Goal: Task Accomplishment & Management: Manage account settings

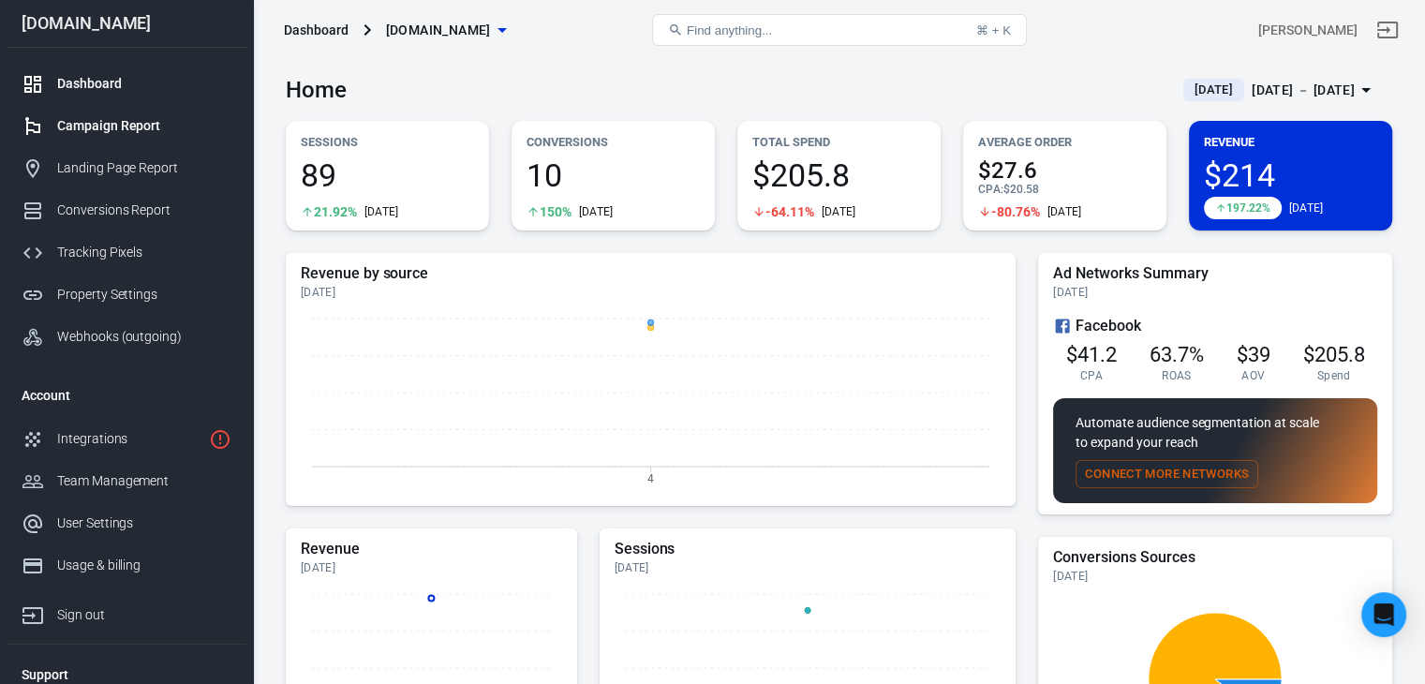
click at [111, 121] on div "Campaign Report" at bounding box center [144, 126] width 174 height 20
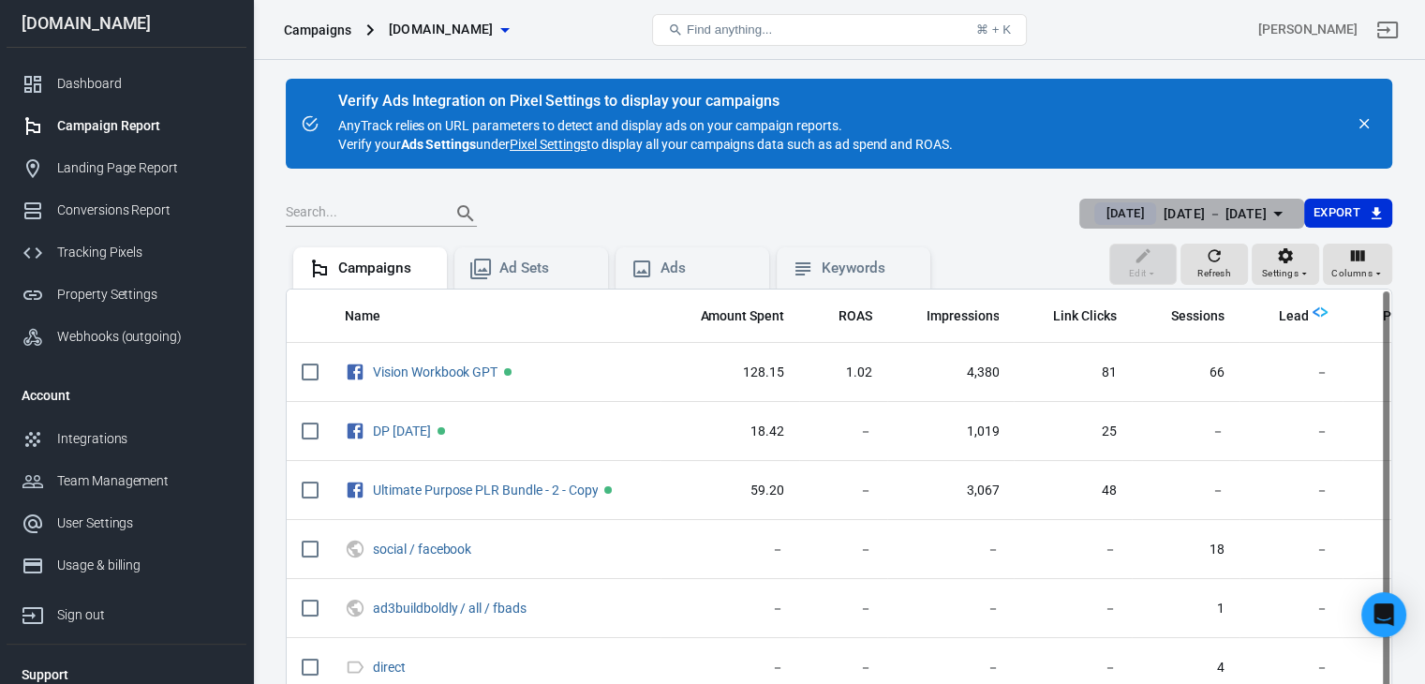
click at [1277, 205] on icon "button" at bounding box center [1278, 213] width 22 height 22
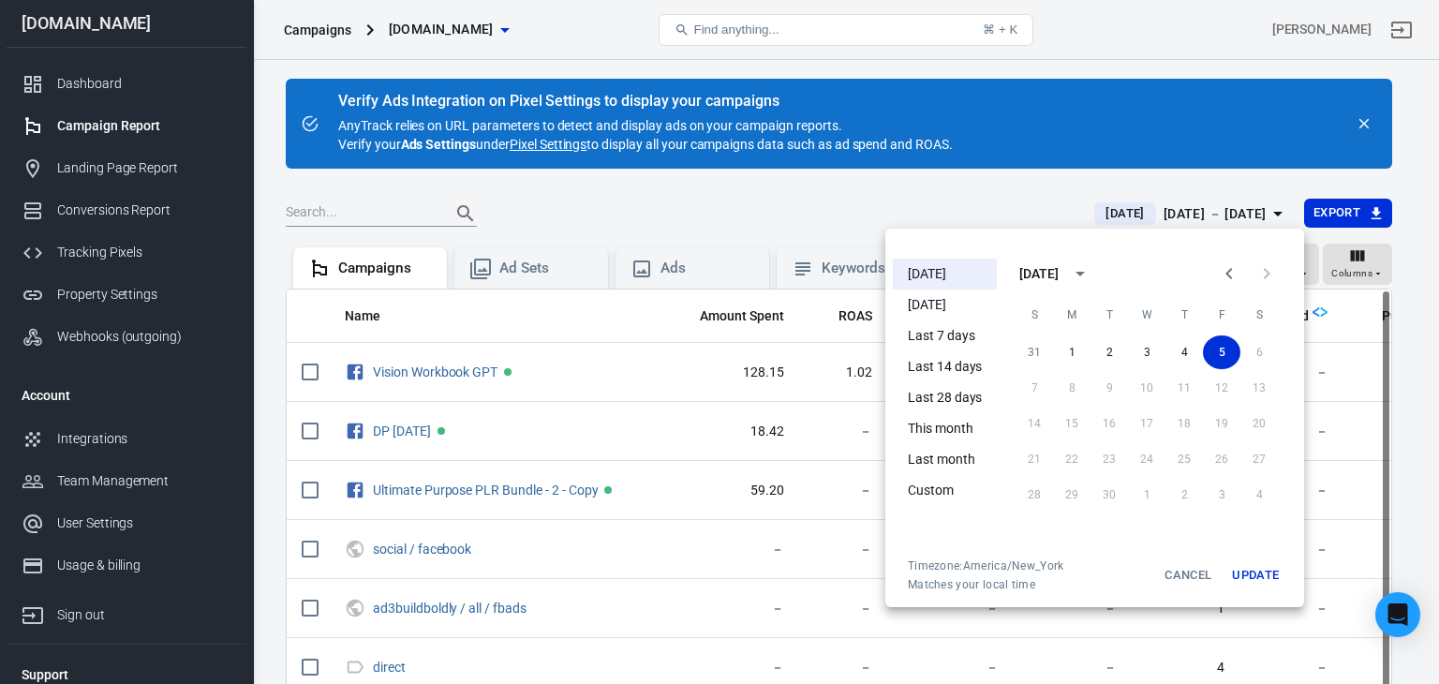
click at [946, 338] on li "Last 7 days" at bounding box center [945, 335] width 104 height 31
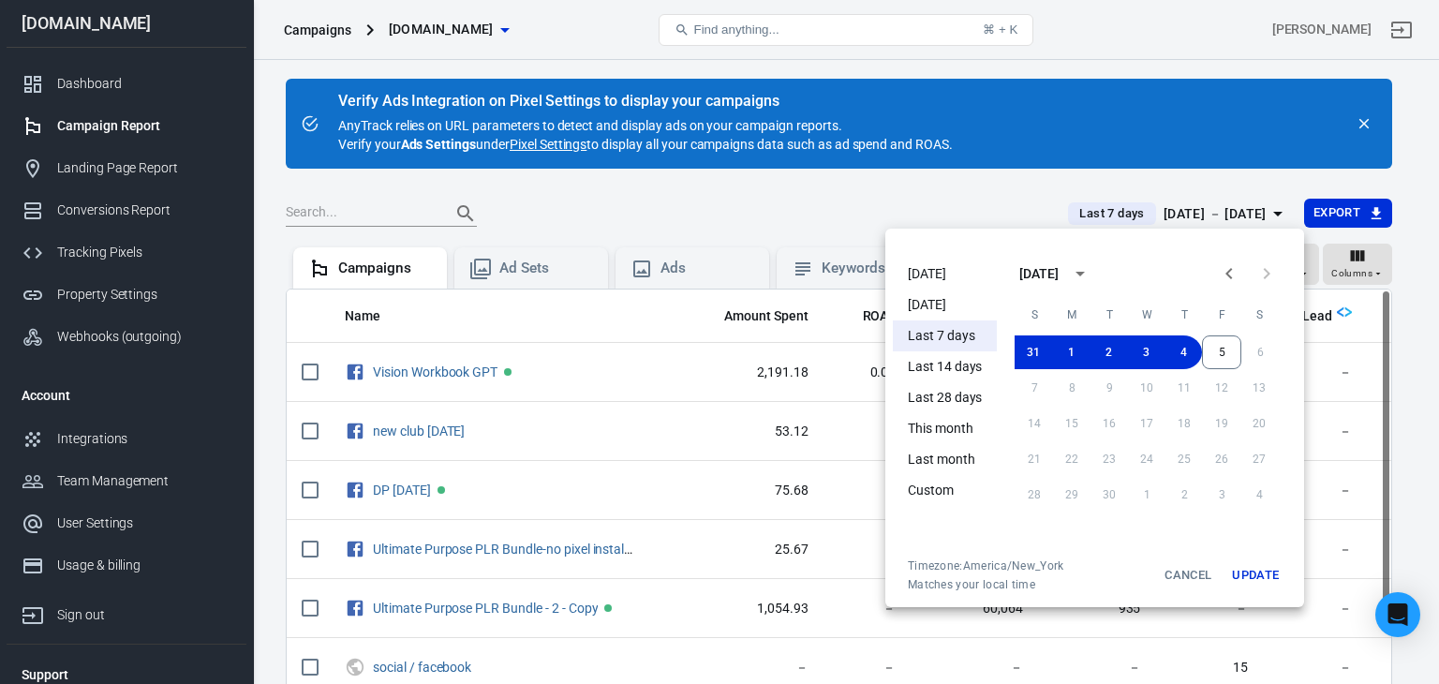
click at [938, 157] on div at bounding box center [719, 342] width 1439 height 684
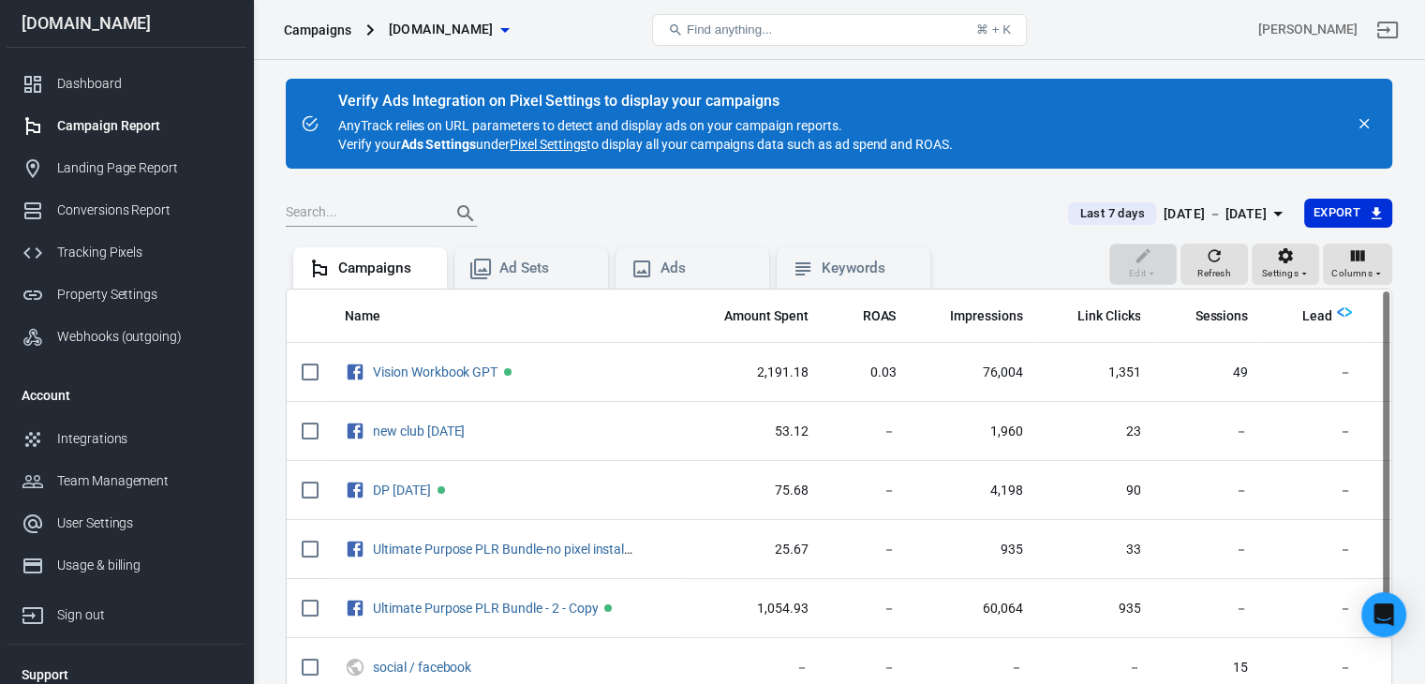
click at [1199, 212] on div "Aug 29 － Sep 4, 2025" at bounding box center [1215, 213] width 103 height 23
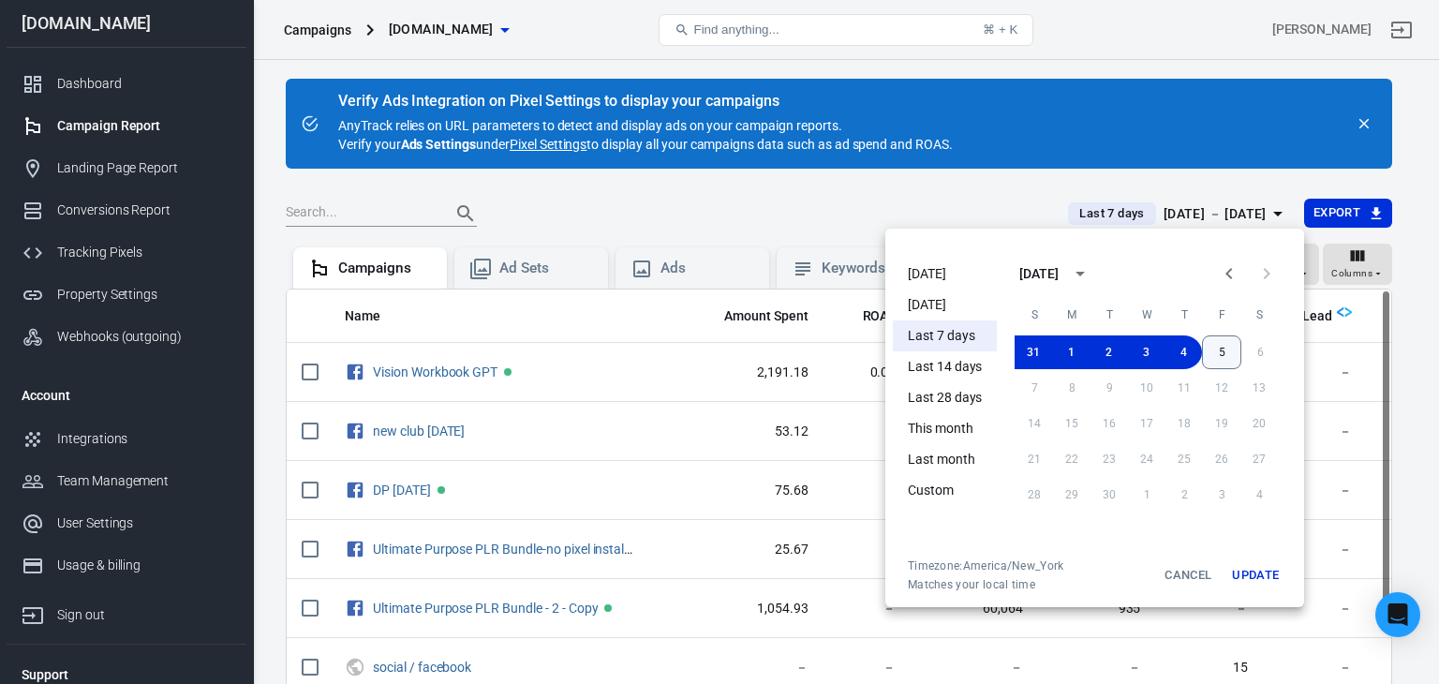
click at [1218, 350] on button "5" at bounding box center [1221, 352] width 39 height 34
click at [1258, 574] on button "Update" at bounding box center [1256, 576] width 60 height 34
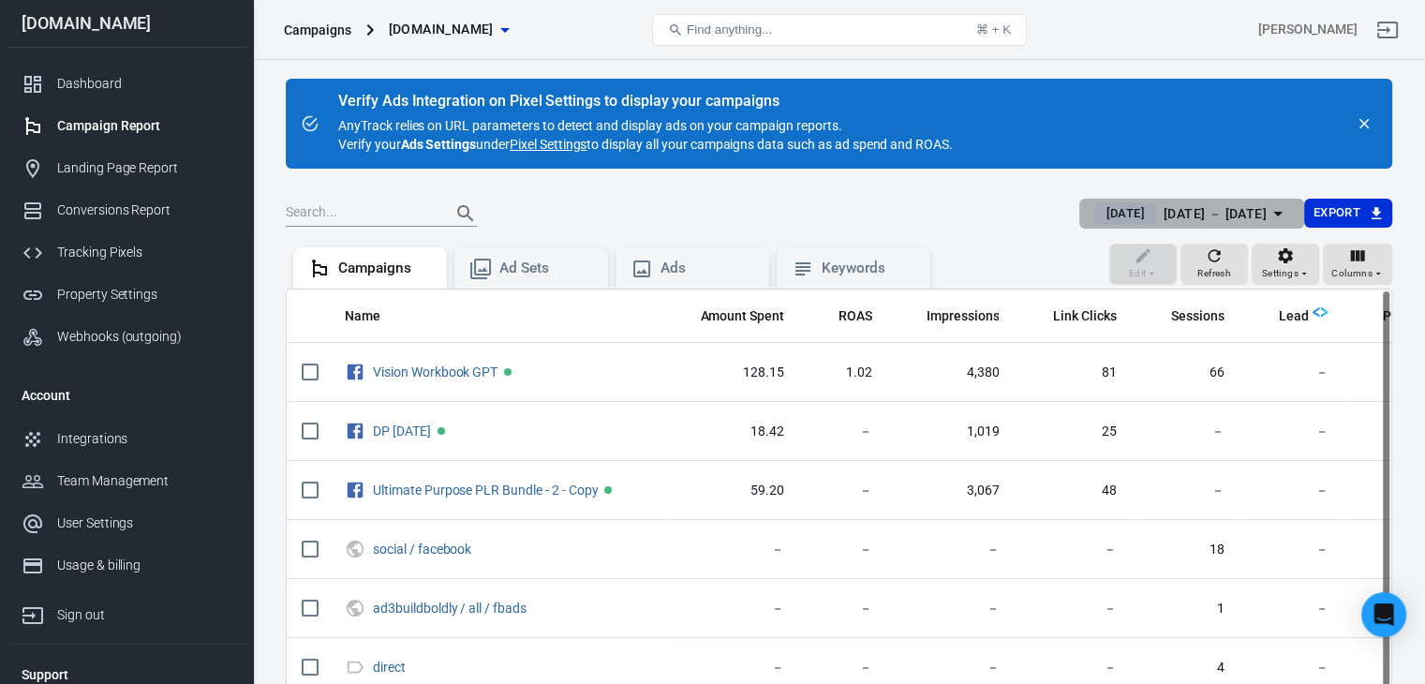
click at [1263, 217] on div "Sep 5 － Sep 5, 2025" at bounding box center [1215, 213] width 103 height 23
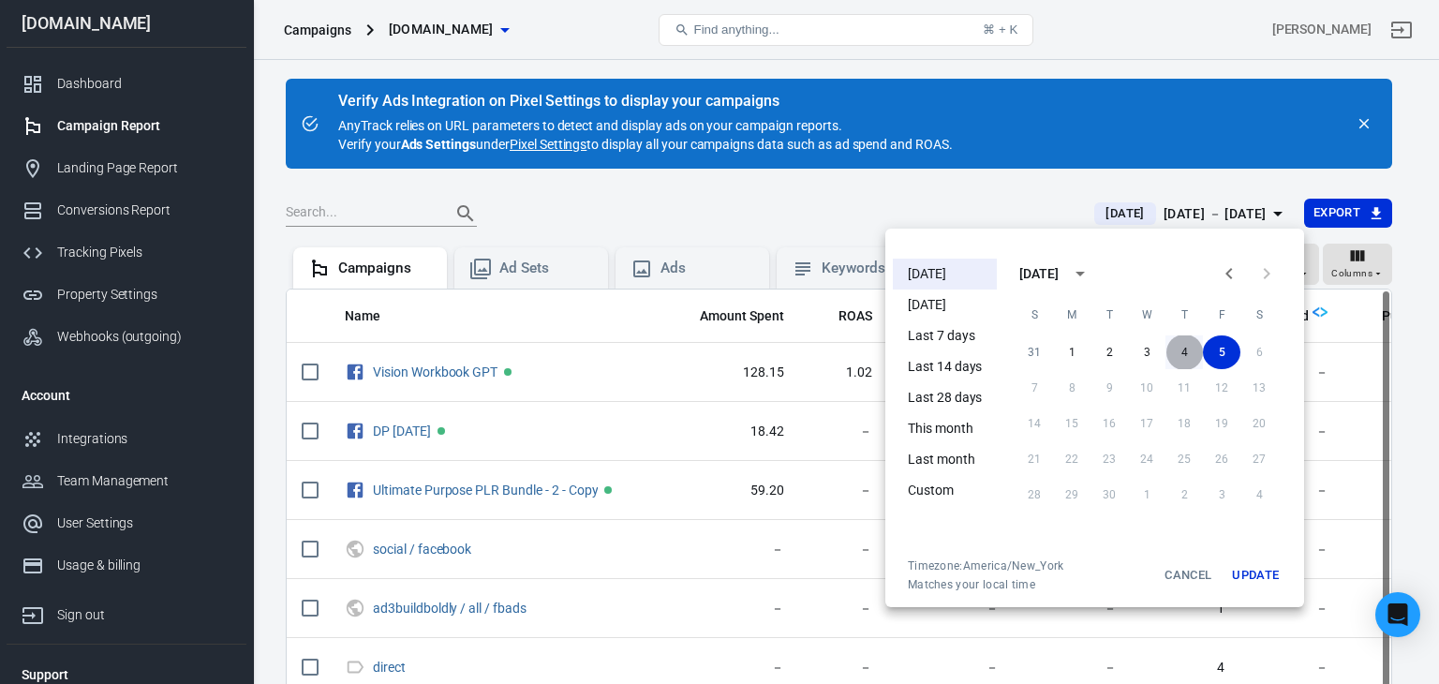
click at [1178, 356] on button "4" at bounding box center [1184, 352] width 37 height 34
click at [1256, 574] on button "Update" at bounding box center [1256, 576] width 60 height 34
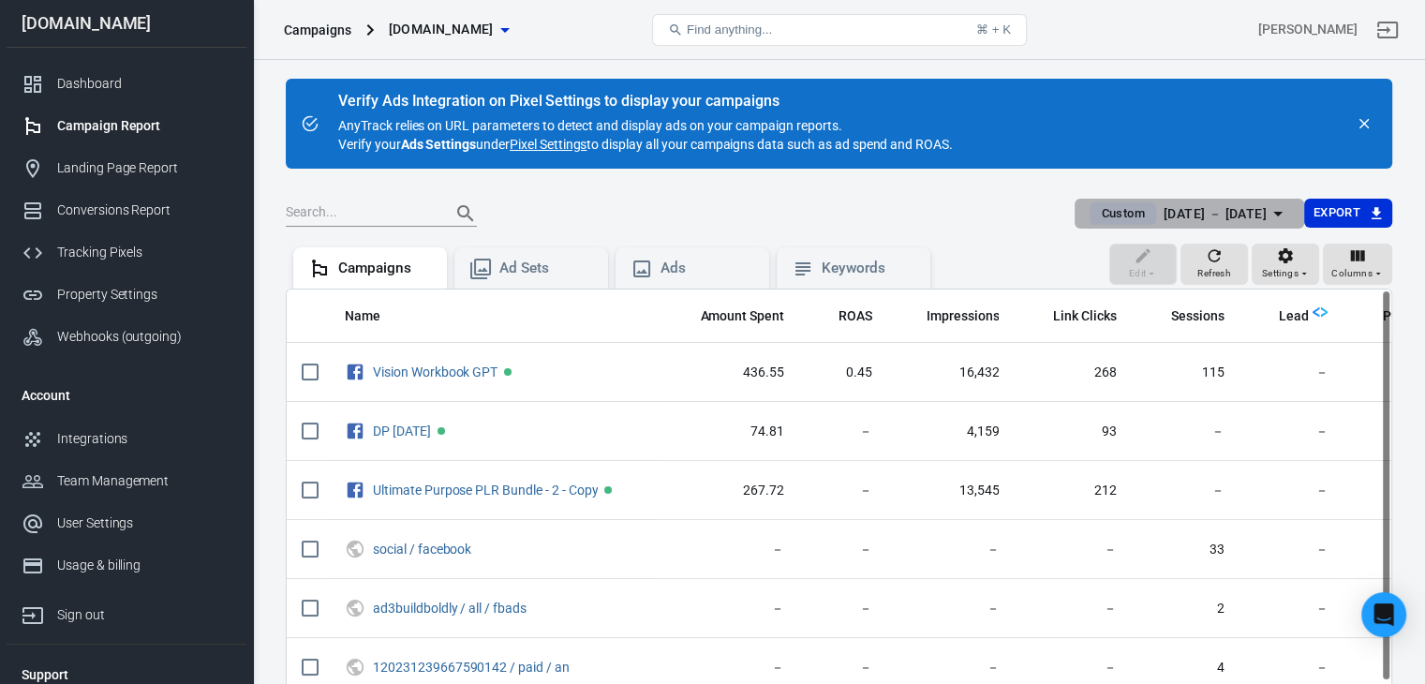
click at [1262, 211] on div "Sep 4 － Sep 5, 2025" at bounding box center [1215, 213] width 103 height 23
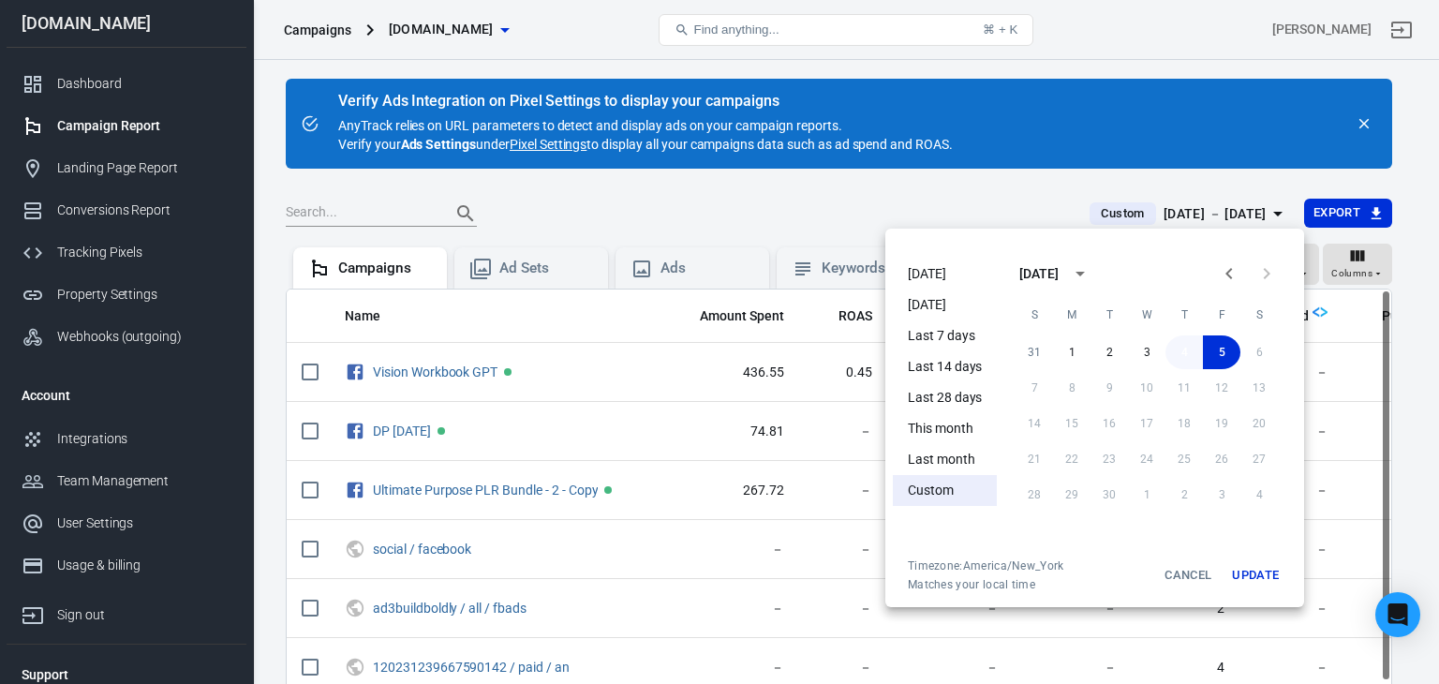
click at [1185, 347] on button "4" at bounding box center [1184, 352] width 37 height 34
click at [1259, 573] on button "Update" at bounding box center [1256, 576] width 60 height 34
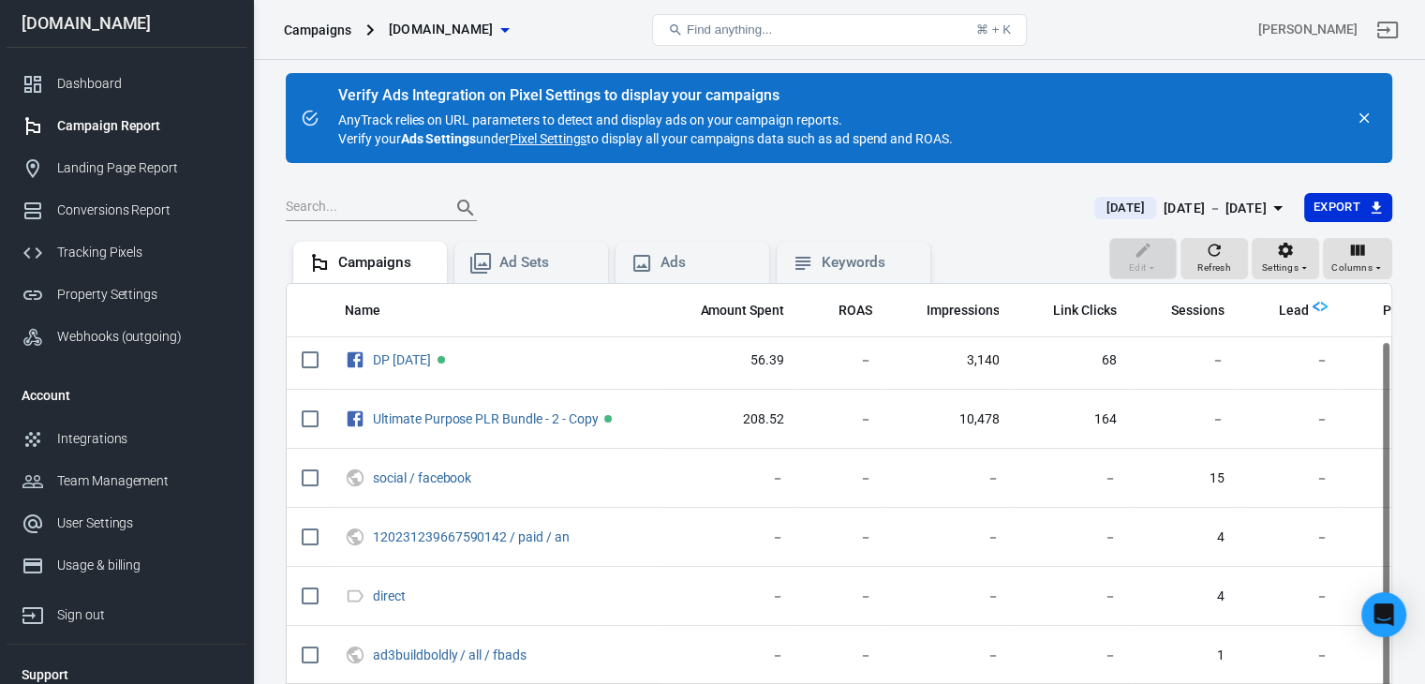
scroll to position [172, 0]
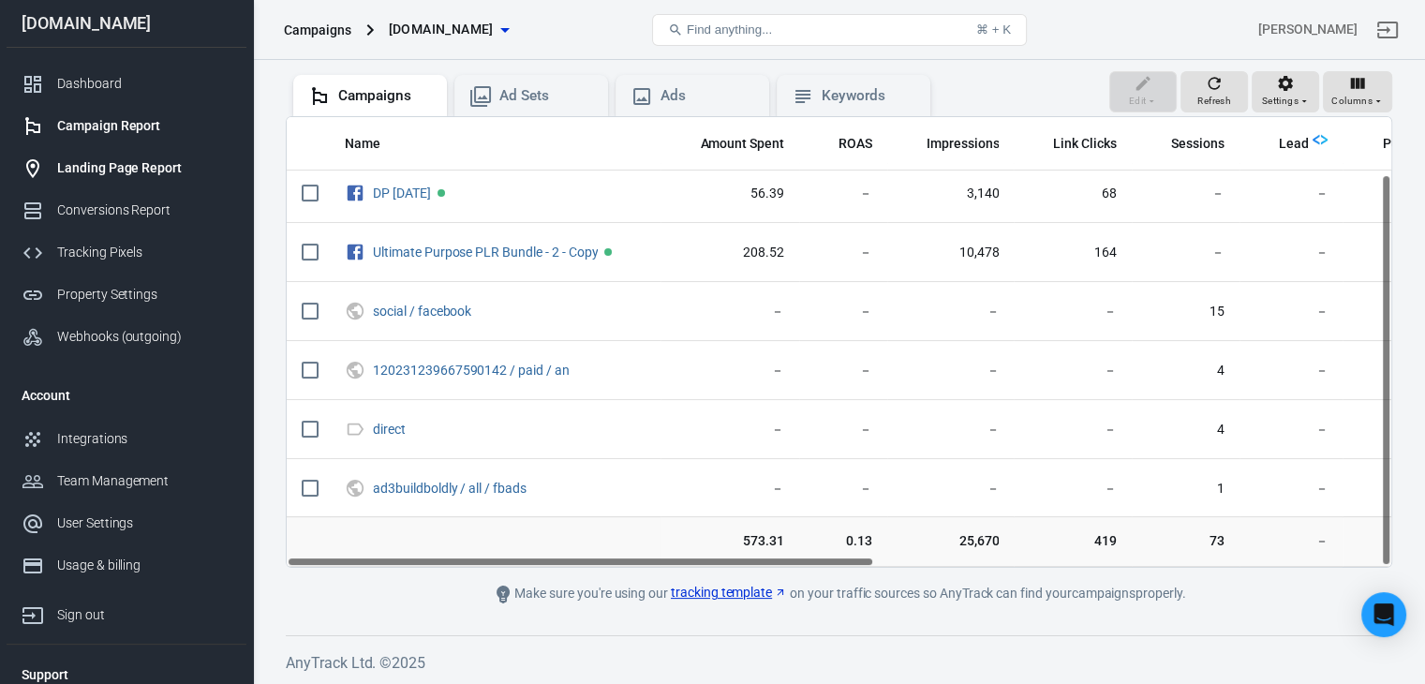
click at [112, 164] on div "Landing Page Report" at bounding box center [144, 168] width 174 height 20
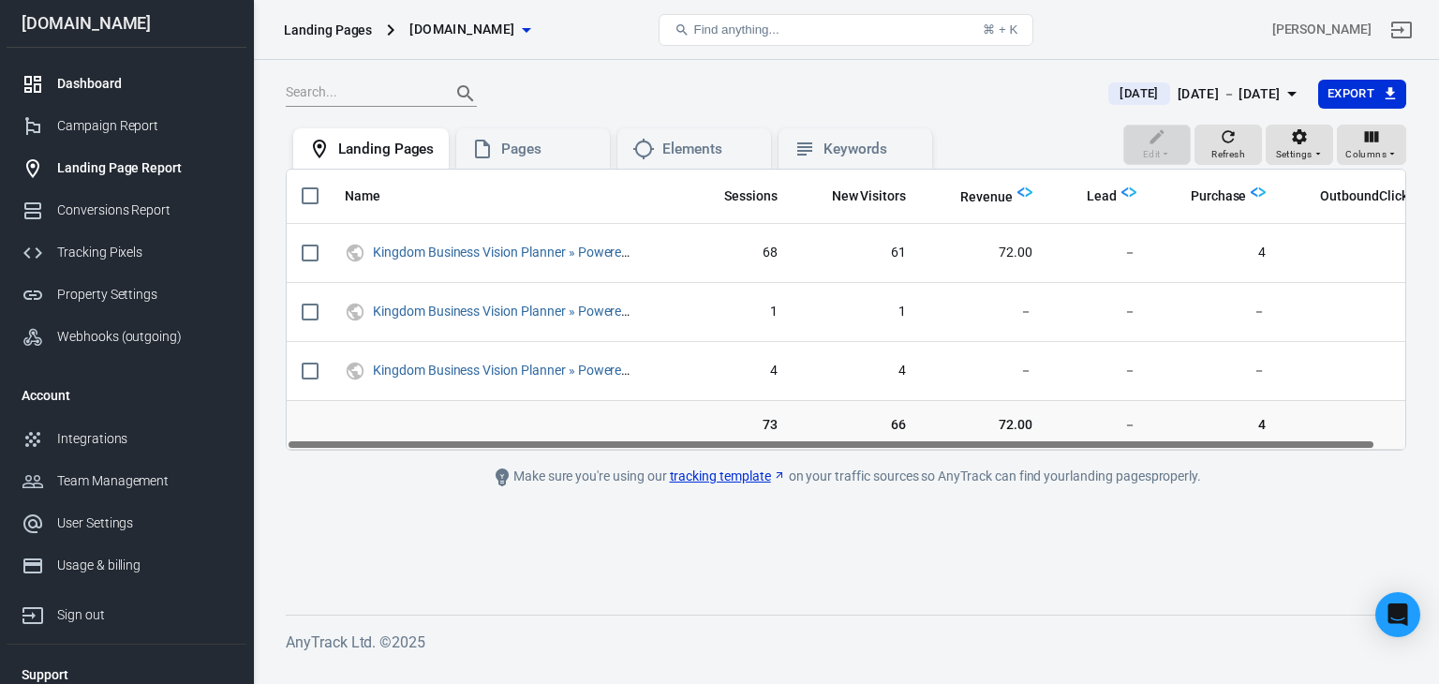
click at [82, 79] on div "Dashboard" at bounding box center [144, 84] width 174 height 20
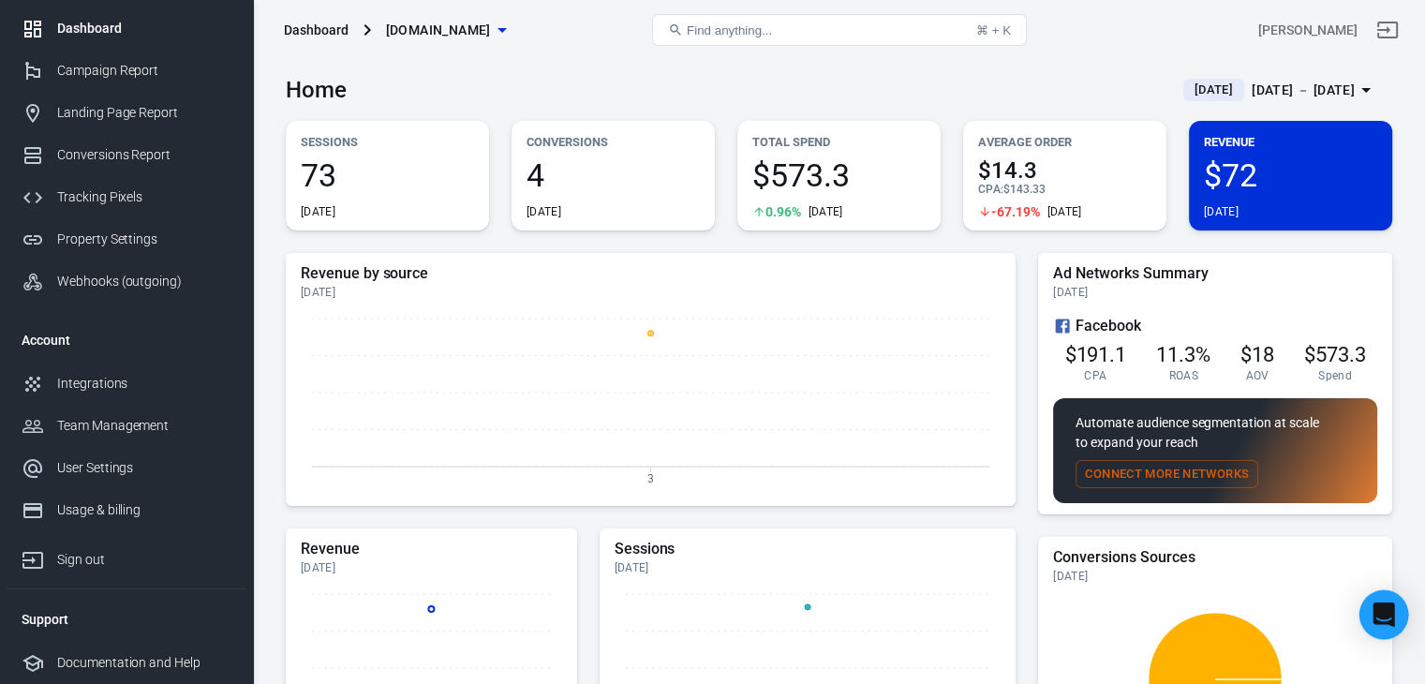
click at [1370, 606] on div "Open Intercom Messenger" at bounding box center [1385, 615] width 50 height 50
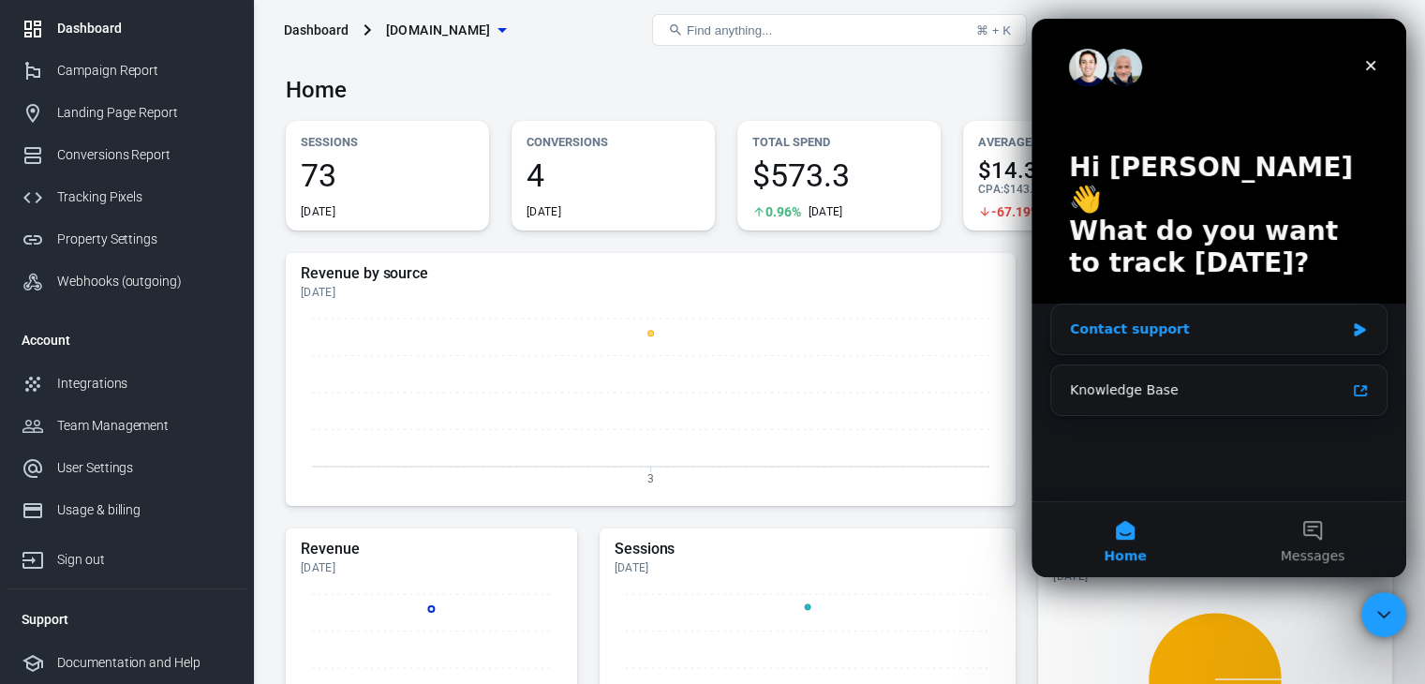
click at [1153, 320] on div "Contact support" at bounding box center [1207, 330] width 275 height 20
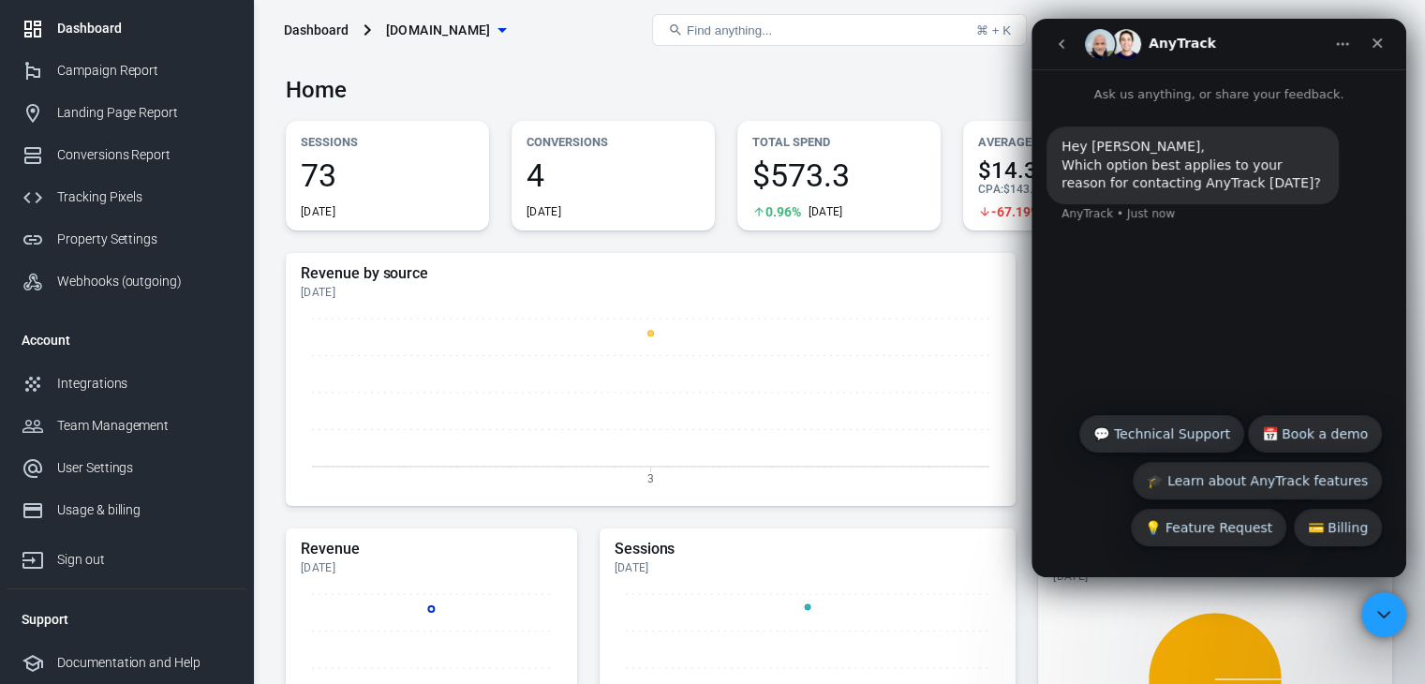
click at [1159, 427] on button "💬 Technical Support" at bounding box center [1162, 433] width 165 height 37
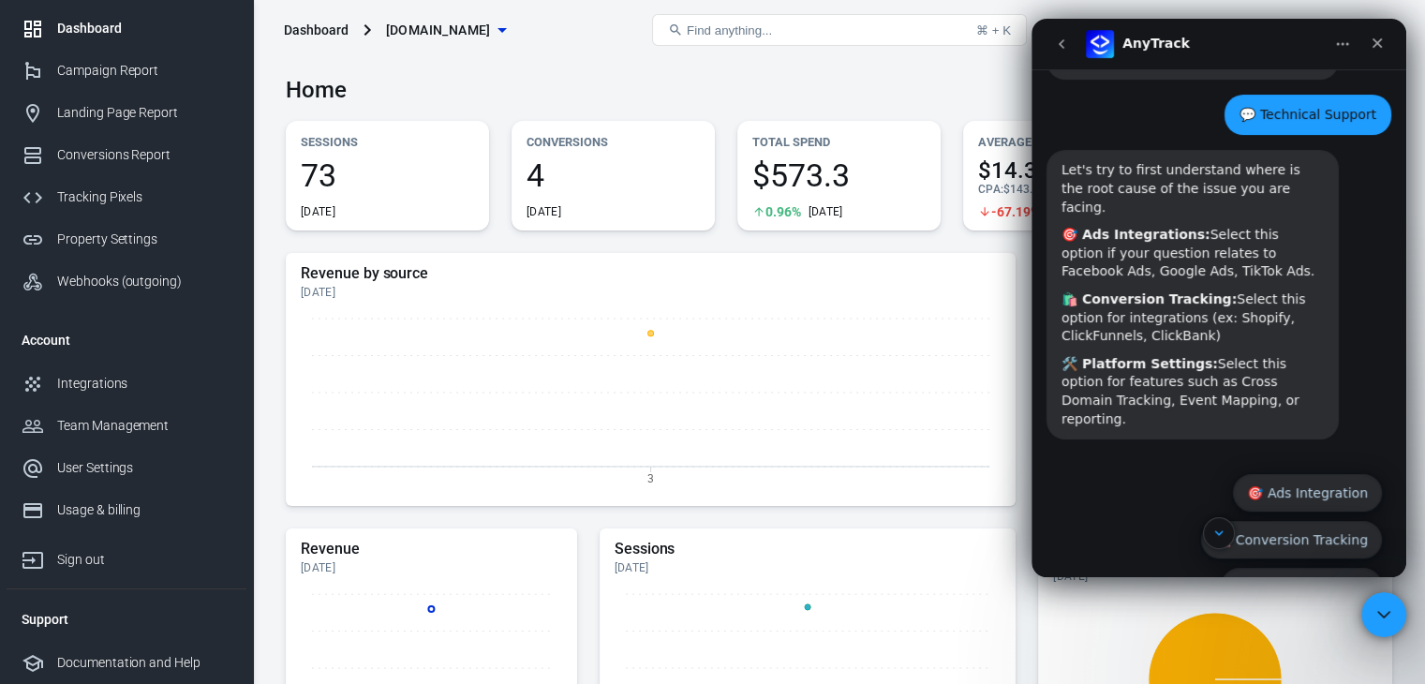
scroll to position [146, 0]
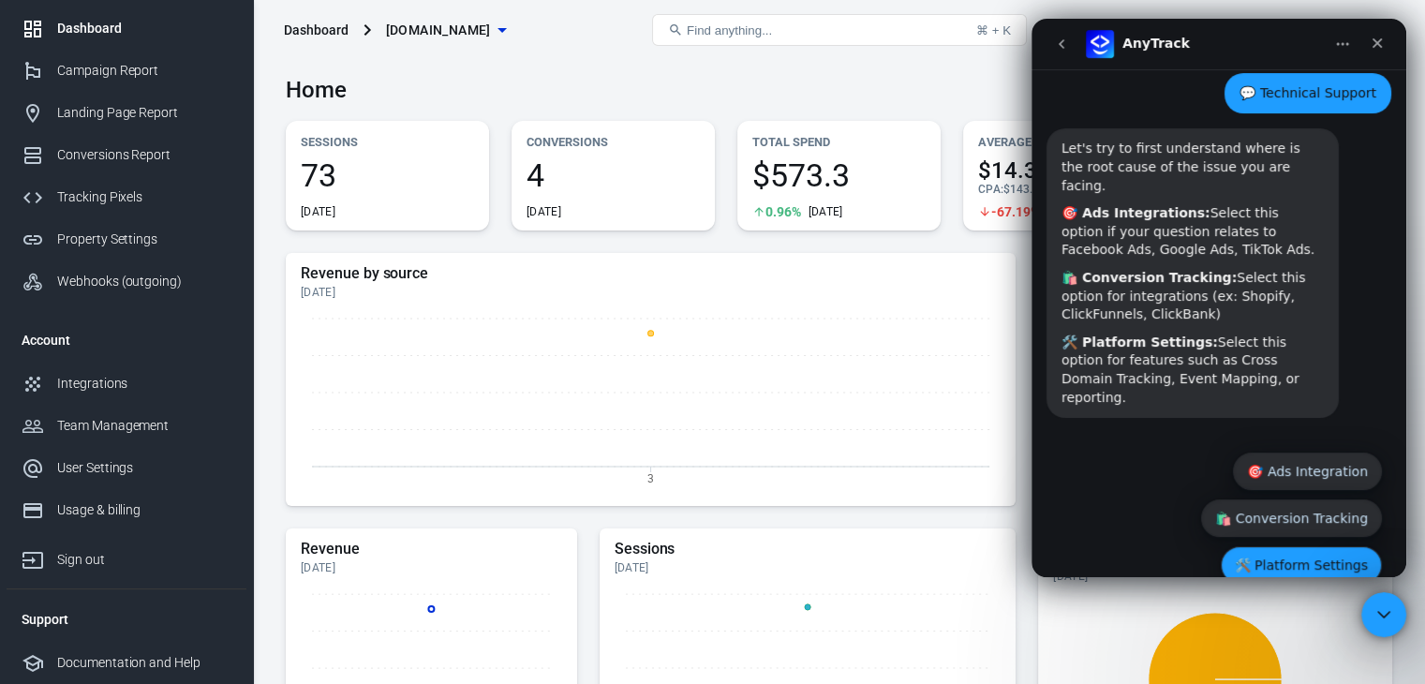
drag, startPoint x: 1332, startPoint y: 538, endPoint x: 1305, endPoint y: 553, distance: 30.2
click at [1330, 546] on button "🛠️ Platform Settings" at bounding box center [1301, 564] width 161 height 37
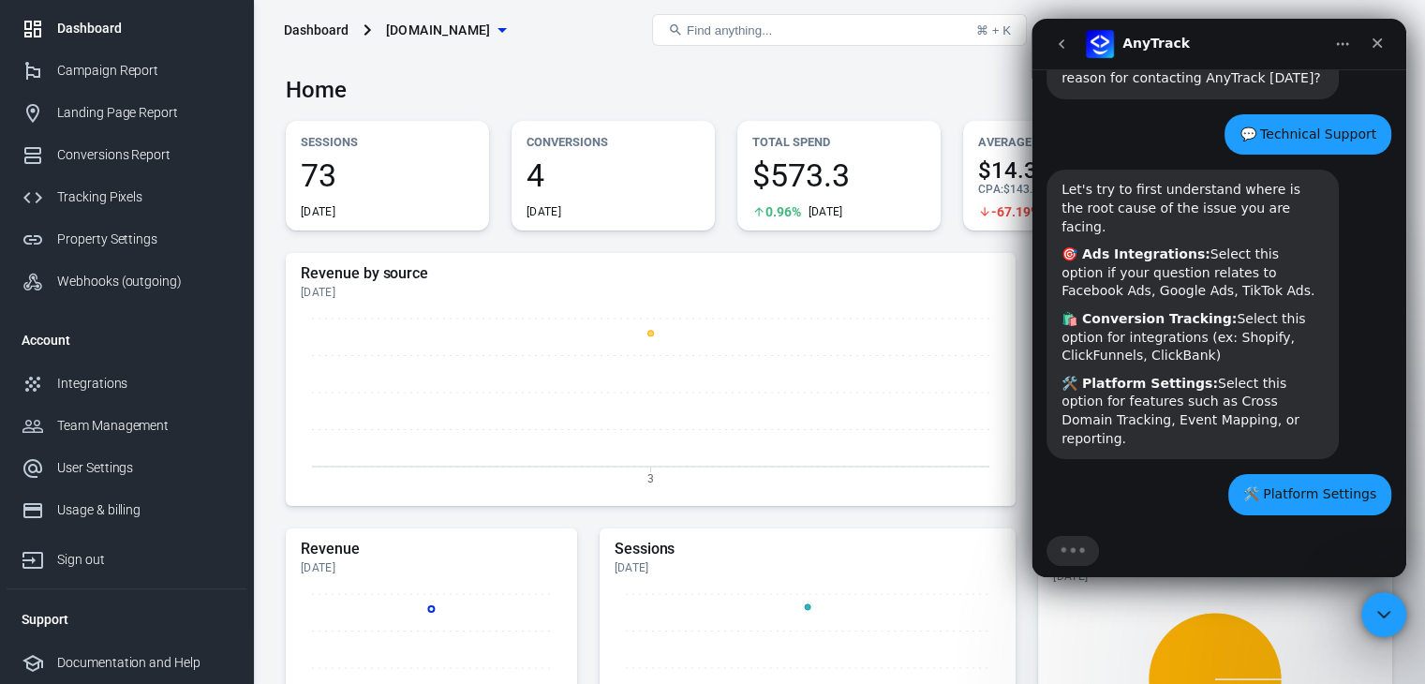
scroll to position [137, 0]
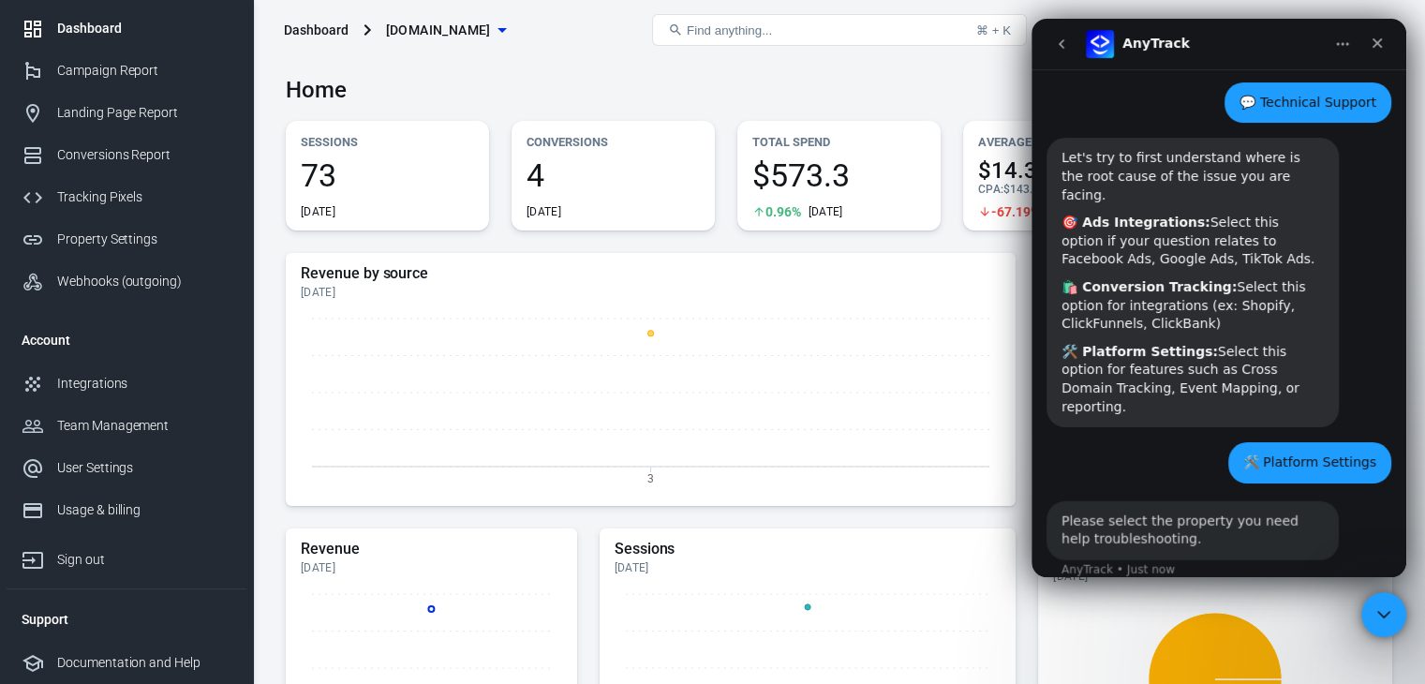
drag, startPoint x: 1161, startPoint y: 553, endPoint x: 1162, endPoint y: 533, distance: 19.7
click at [1156, 563] on div "AnyTrack • Just now" at bounding box center [1118, 568] width 113 height 11
click at [1169, 536] on div "Please select the property you need help troubleshooting. AnyTrack • Just now" at bounding box center [1219, 549] width 345 height 100
click at [1162, 510] on div "Please select the property you need help troubleshooting." at bounding box center [1193, 528] width 262 height 37
click at [1110, 510] on div "Please select the property you need help troubleshooting." at bounding box center [1193, 528] width 262 height 37
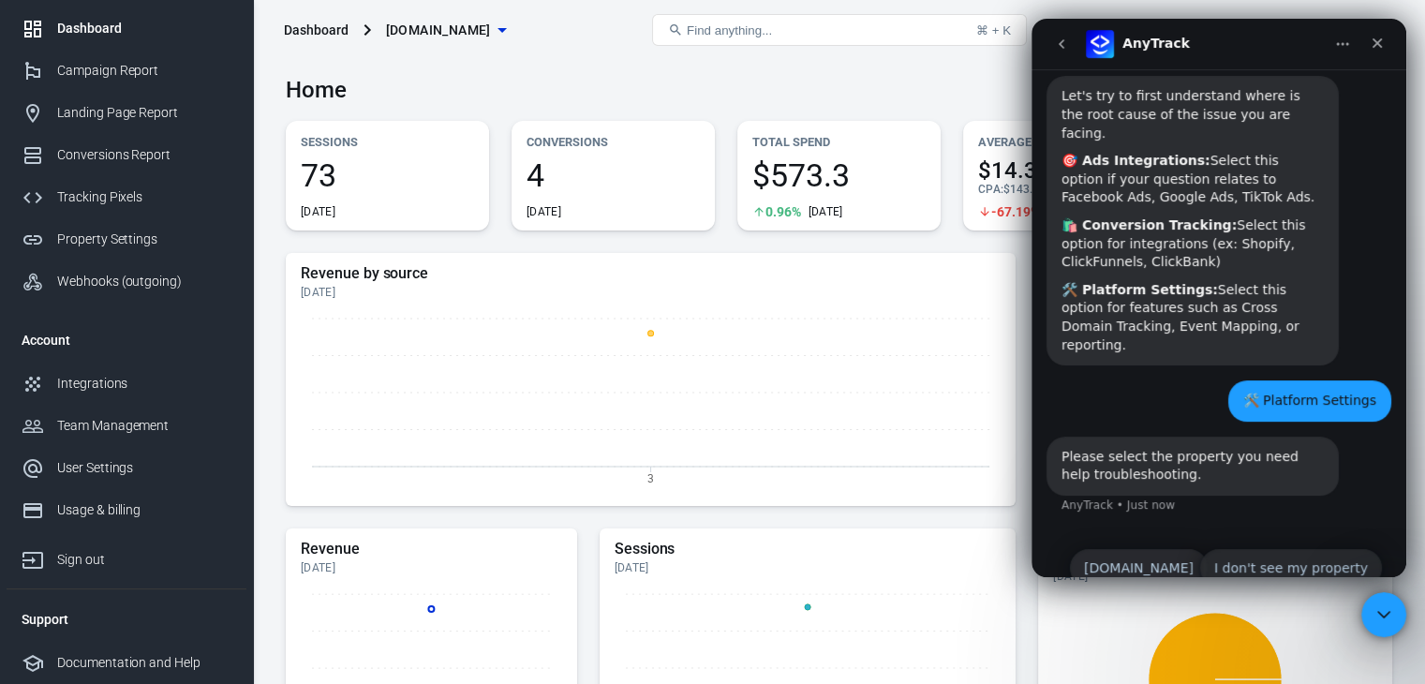
scroll to position [203, 0]
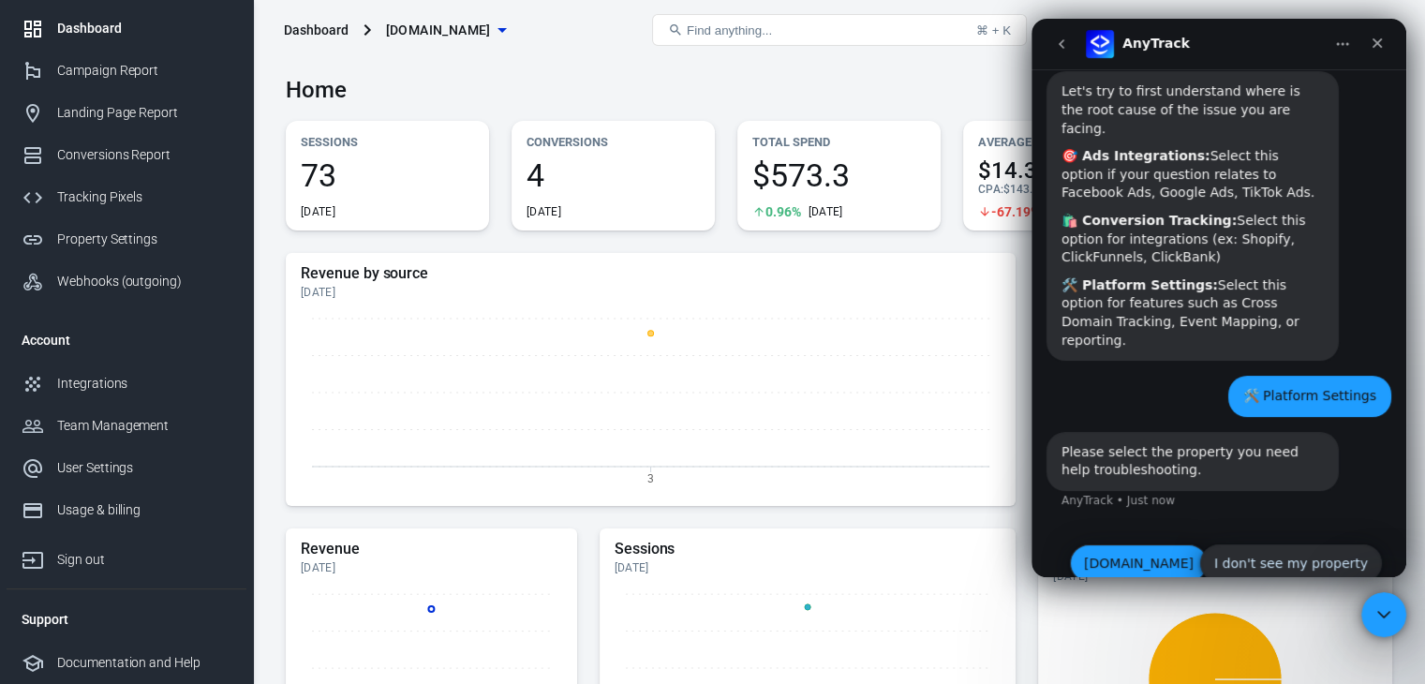
click at [1161, 544] on button "[DOMAIN_NAME]" at bounding box center [1139, 562] width 138 height 37
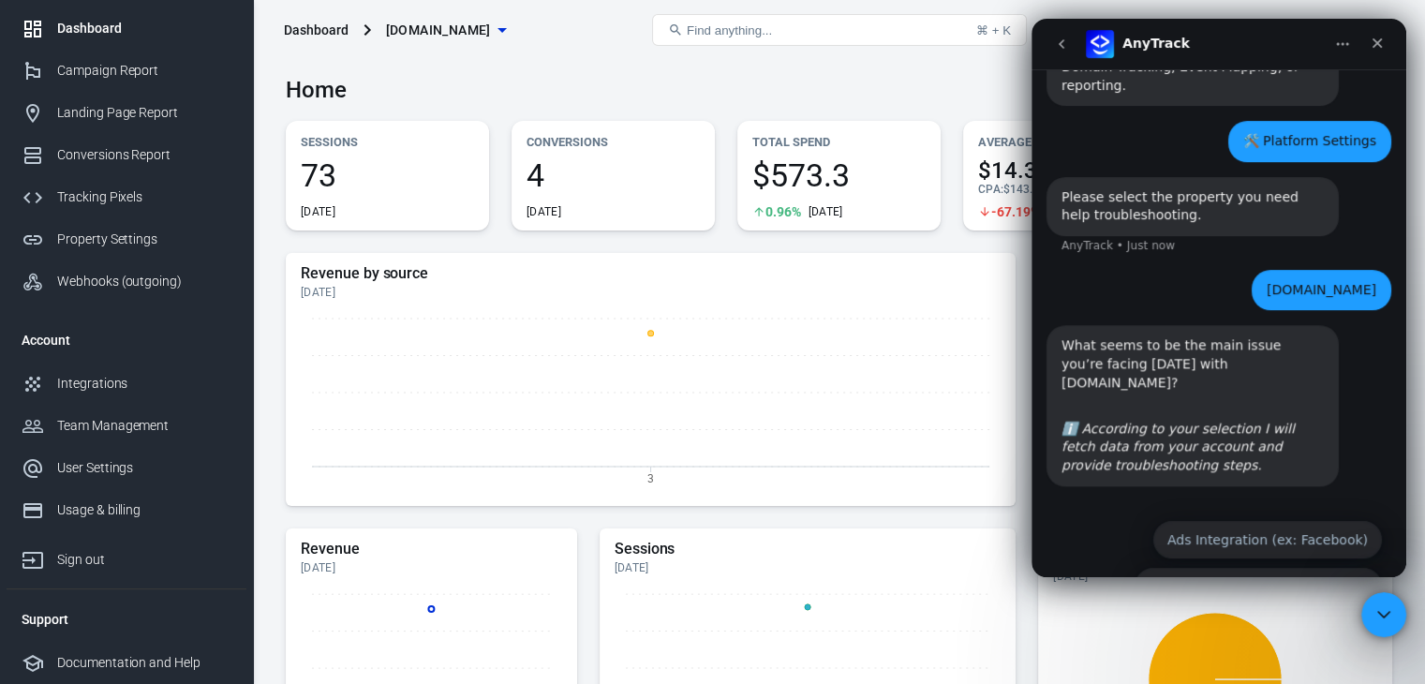
scroll to position [461, 0]
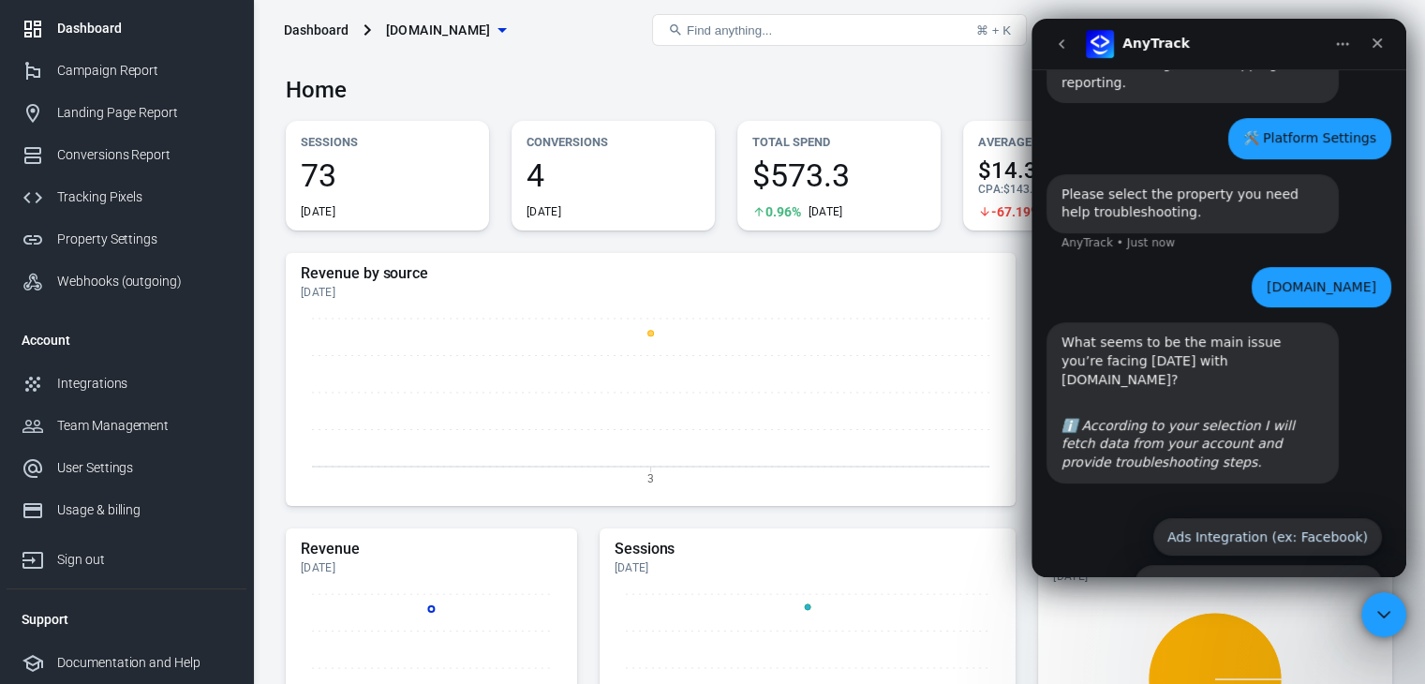
click at [1101, 523] on div "Conversion Tracking (ex: Shopify) Ads Integration (ex: Facebook) Conversion Tra…" at bounding box center [1219, 565] width 326 height 94
click at [1222, 565] on button "Conversion Tracking (ex: Shopify)" at bounding box center [1259, 583] width 248 height 37
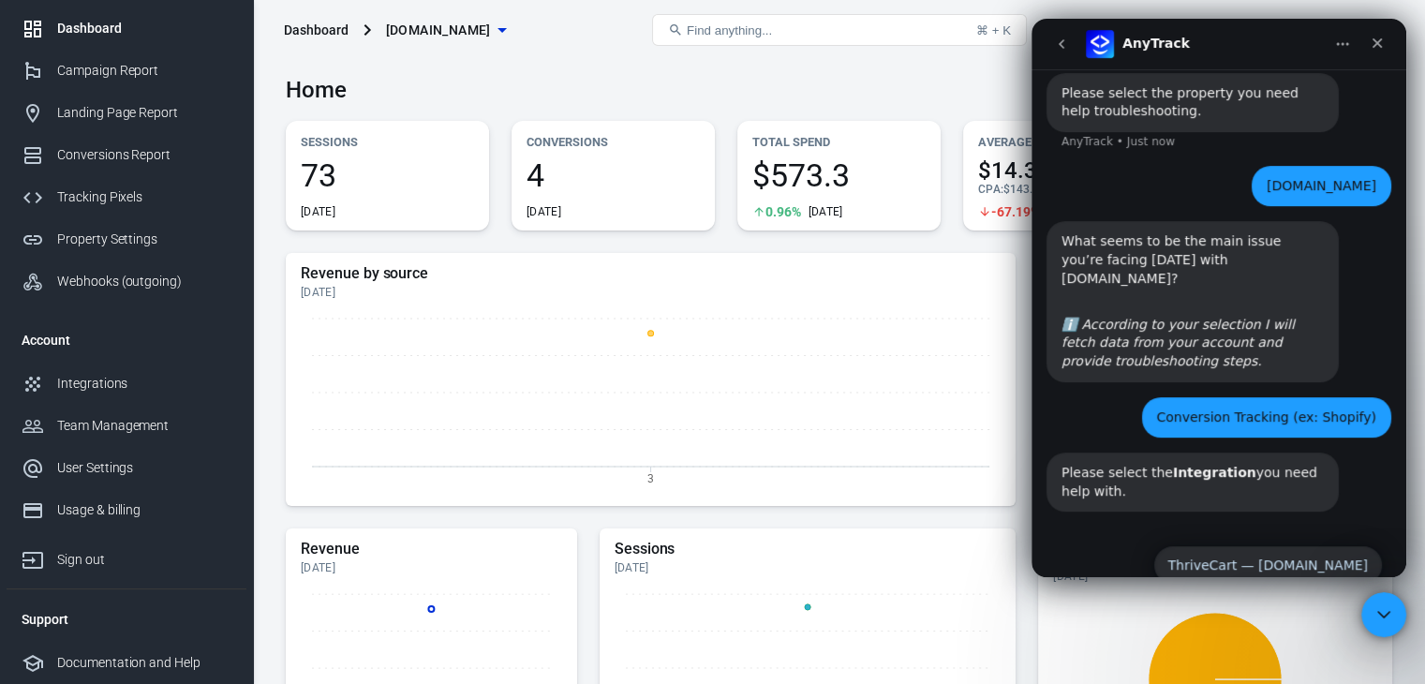
scroll to position [591, 0]
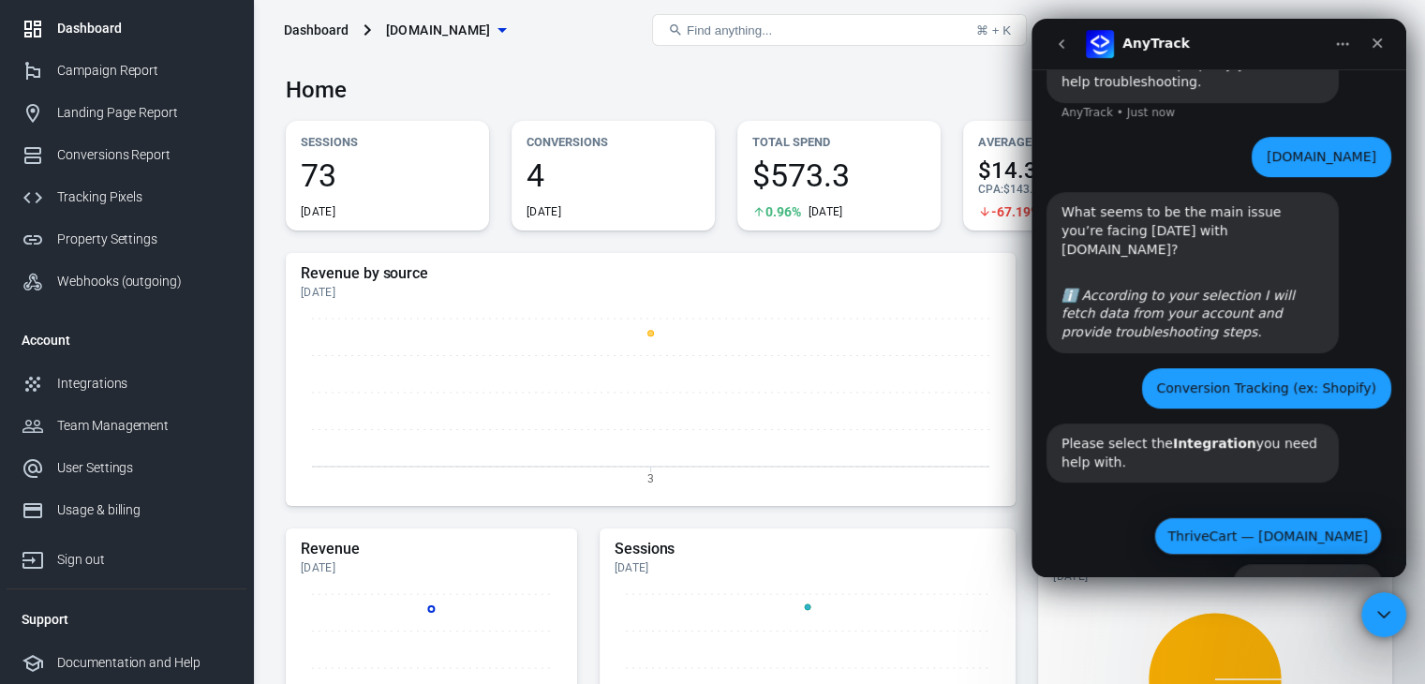
click at [1308, 517] on button "ThriveCart — lisastoops.com" at bounding box center [1269, 535] width 228 height 37
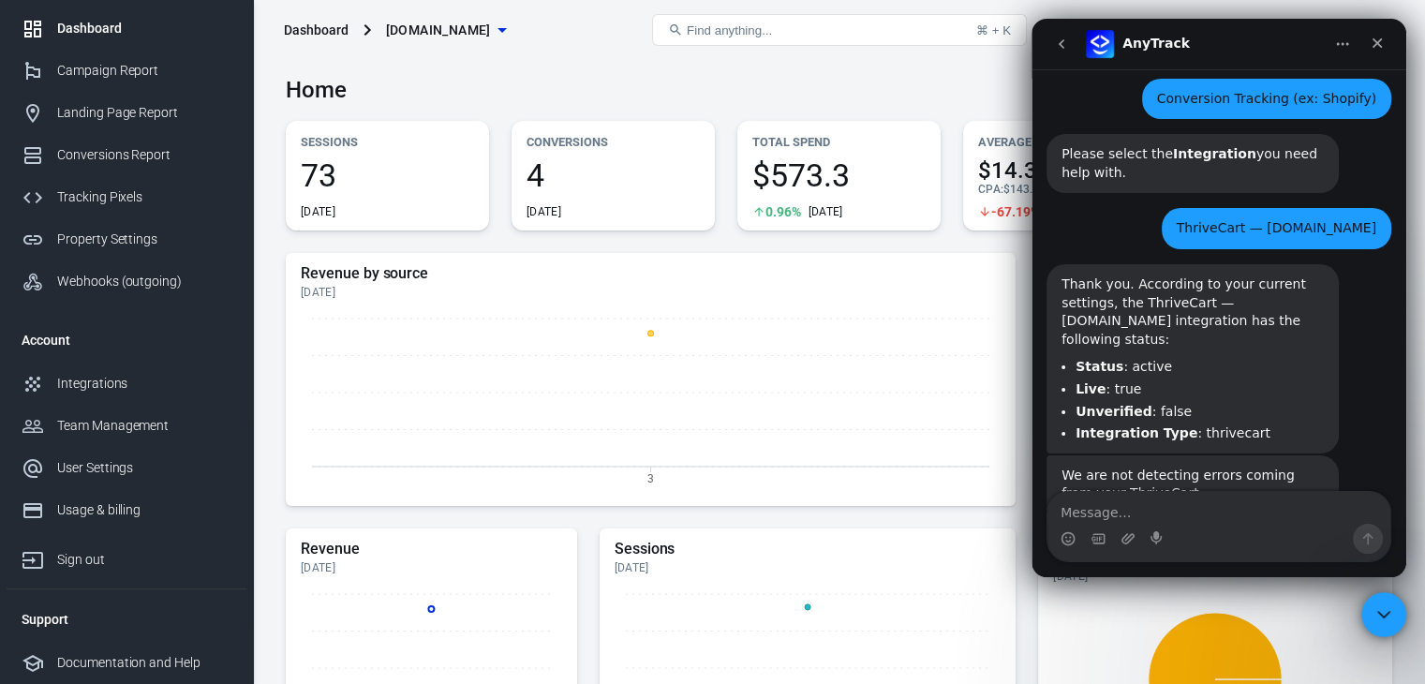
scroll to position [948, 0]
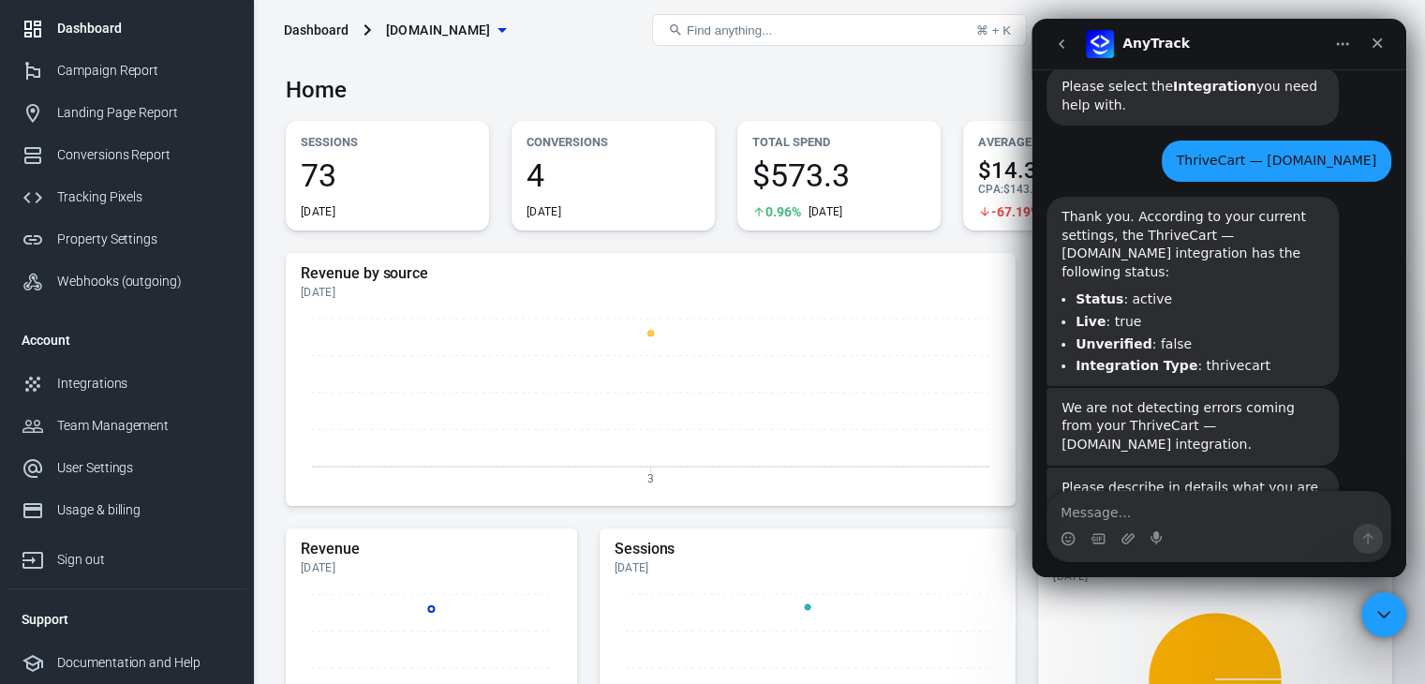
click at [1201, 516] on textarea "Message…" at bounding box center [1219, 508] width 343 height 32
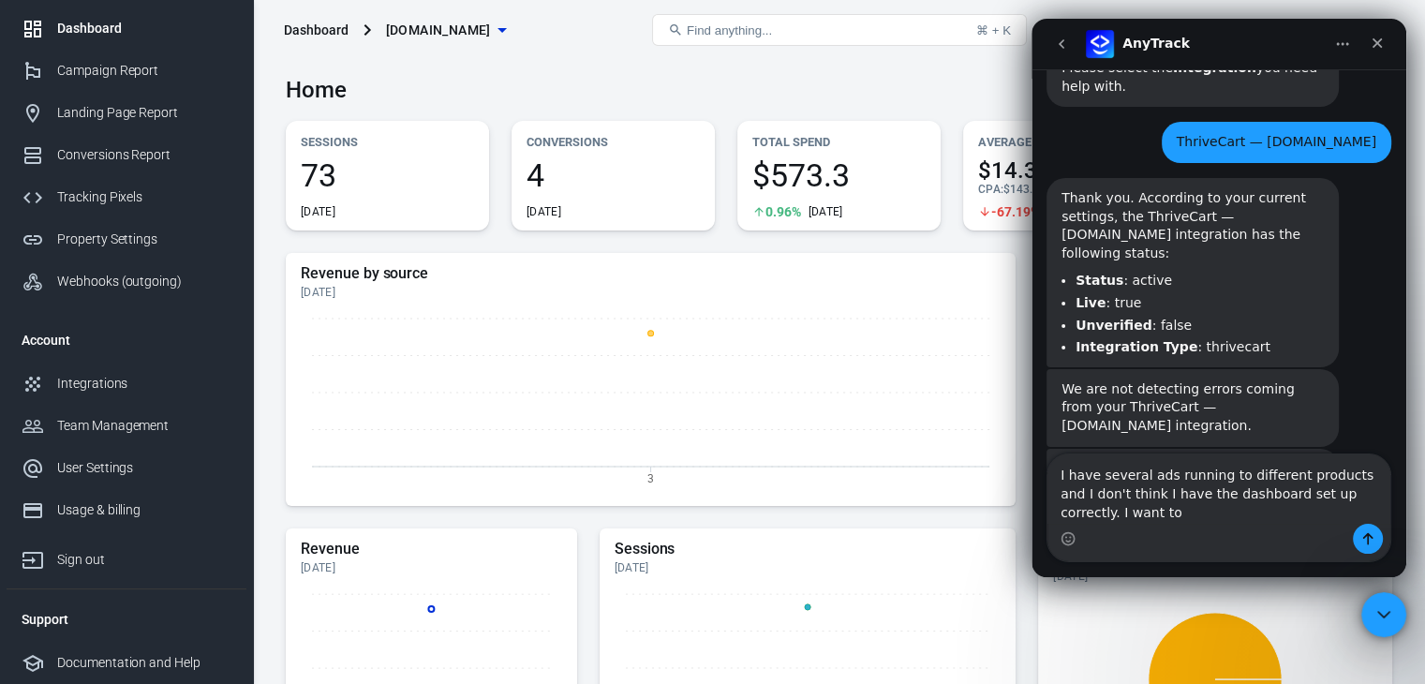
scroll to position [986, 0]
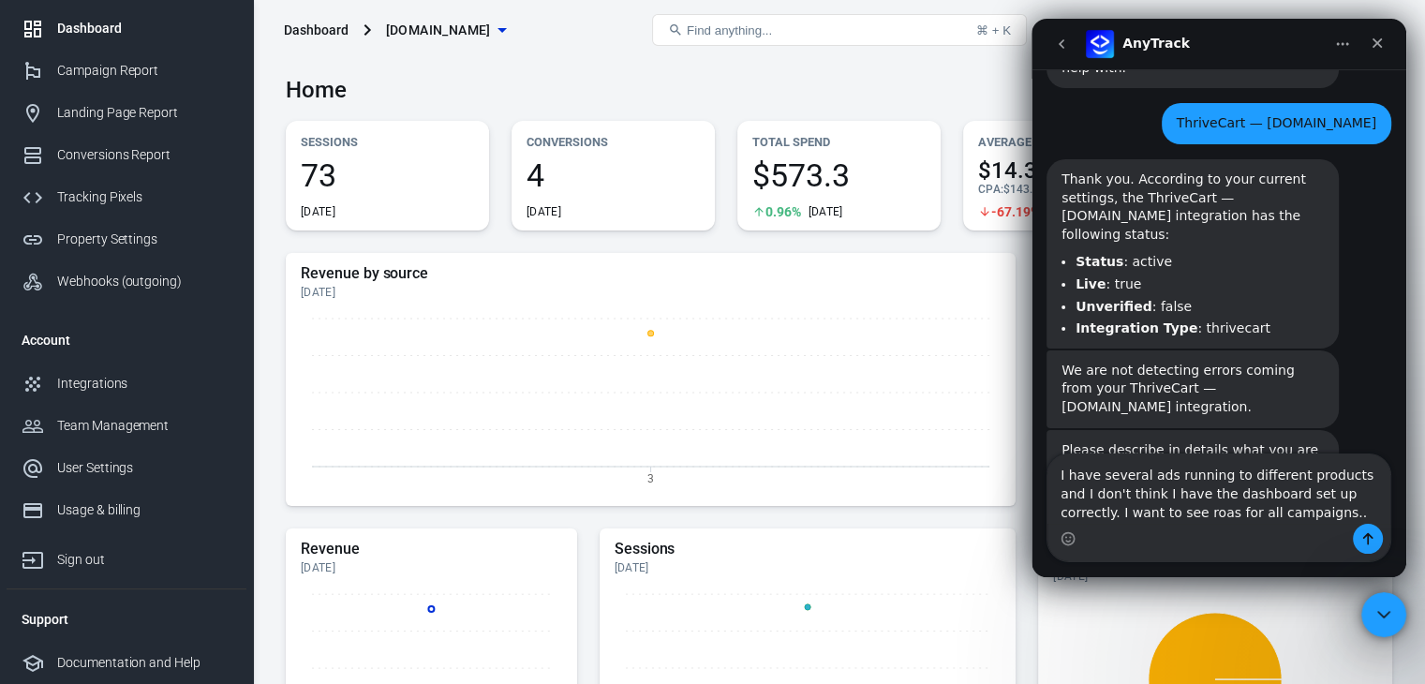
type textarea "I have several ads running to different products and I don't think I have the d…"
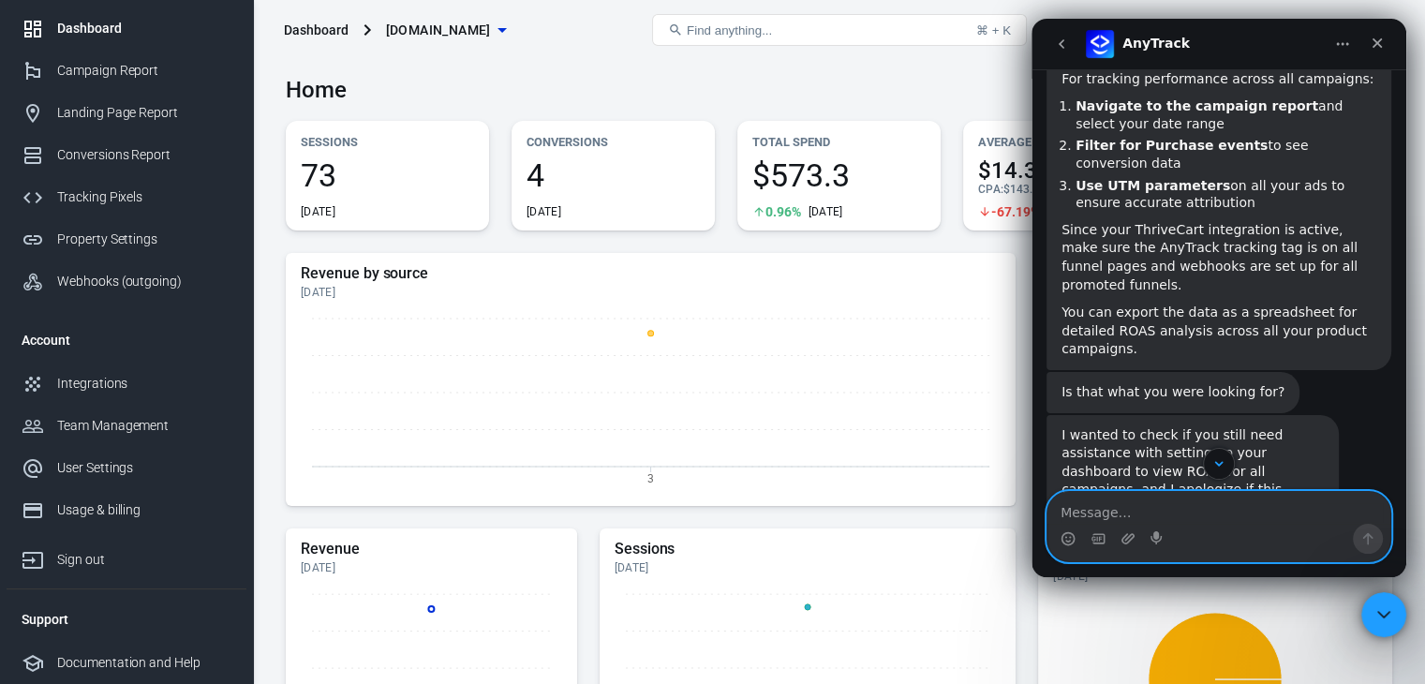
scroll to position [1647, 0]
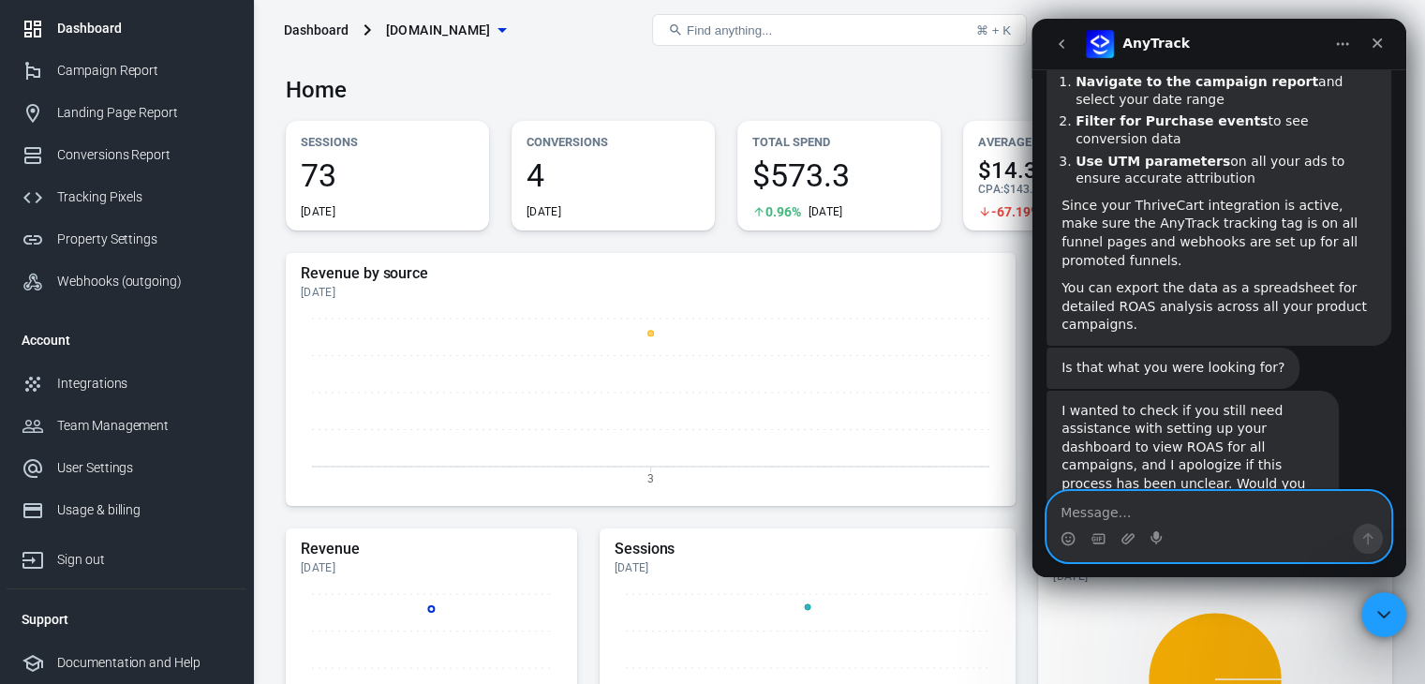
click at [1206, 507] on textarea "Message…" at bounding box center [1219, 508] width 343 height 32
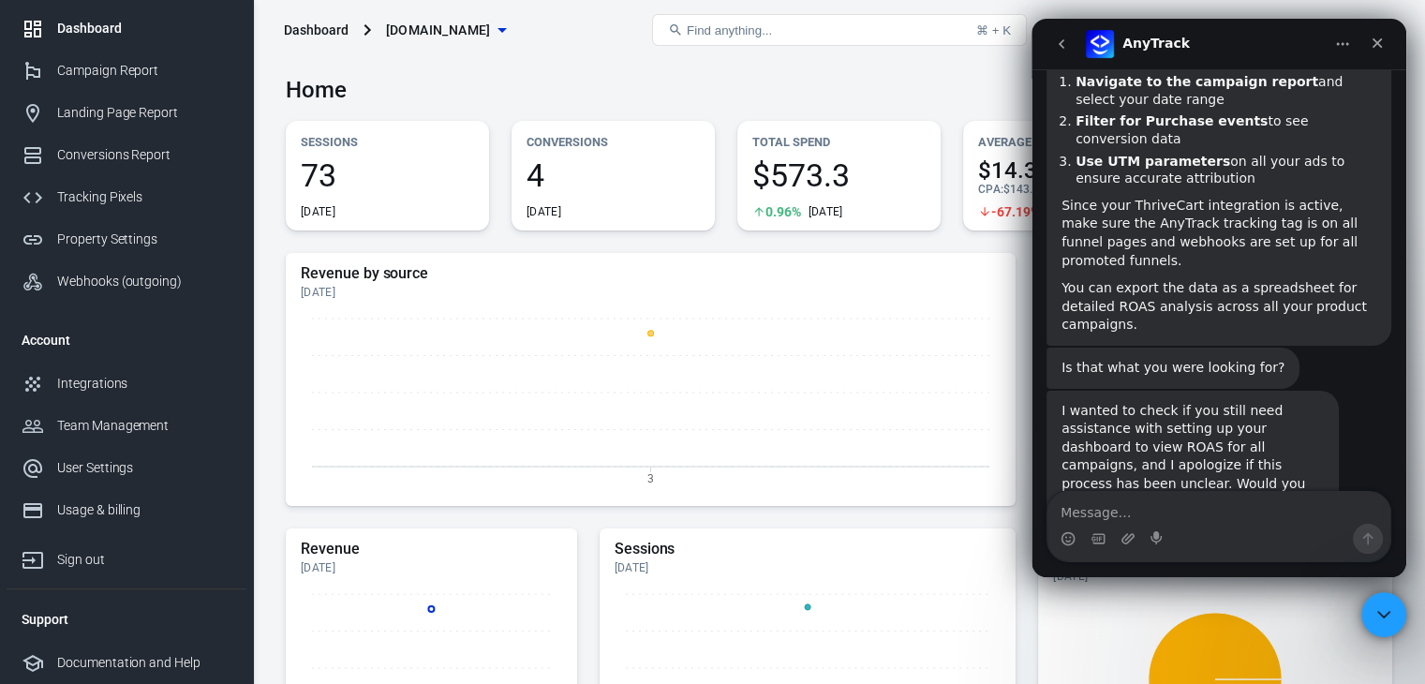
click at [1199, 533] on div "Intercom messenger" at bounding box center [1219, 539] width 343 height 30
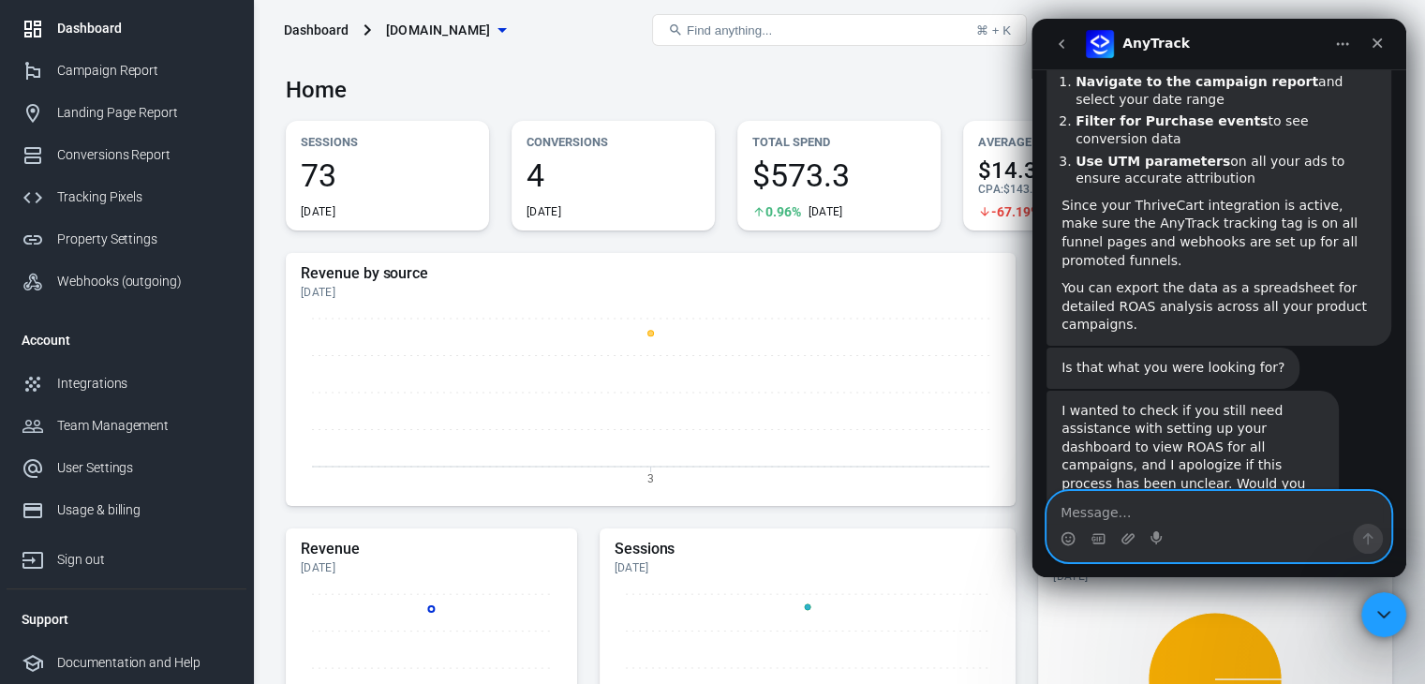
click at [1209, 522] on textarea "Message…" at bounding box center [1219, 508] width 343 height 32
type textarea "human support please"
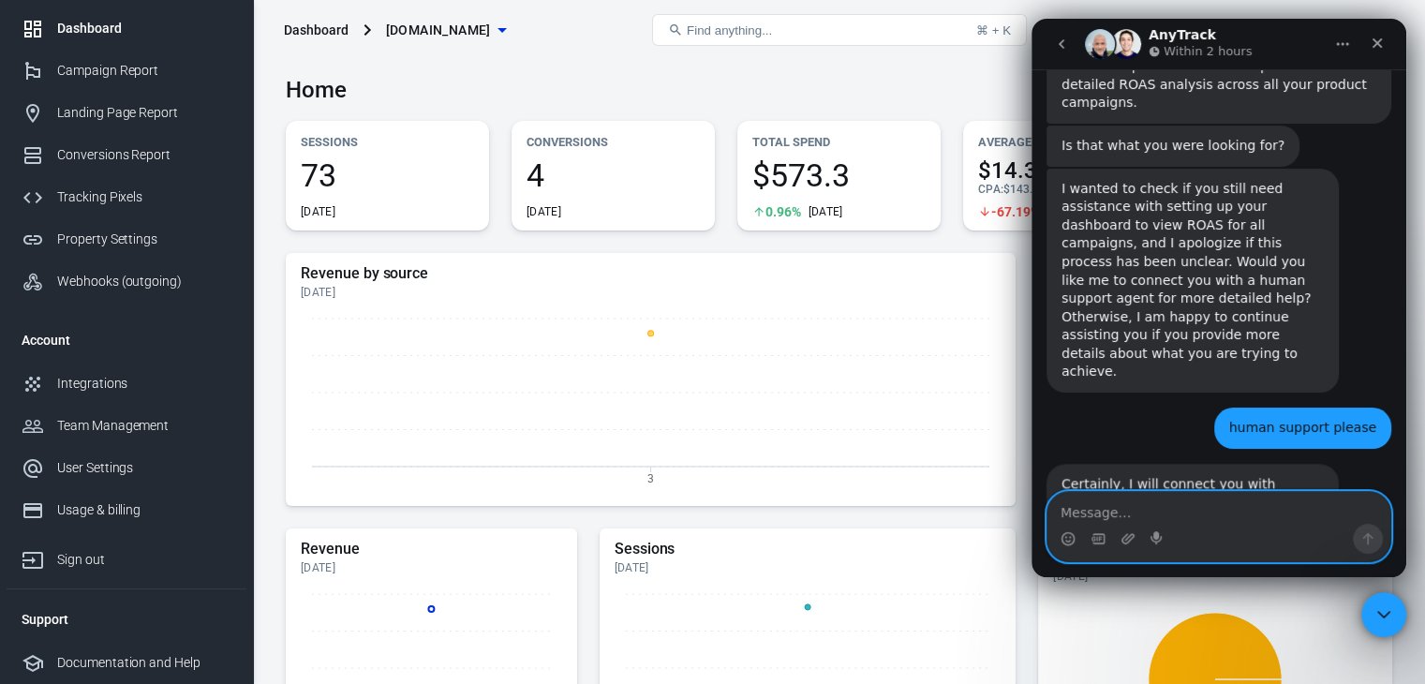
scroll to position [1885, 0]
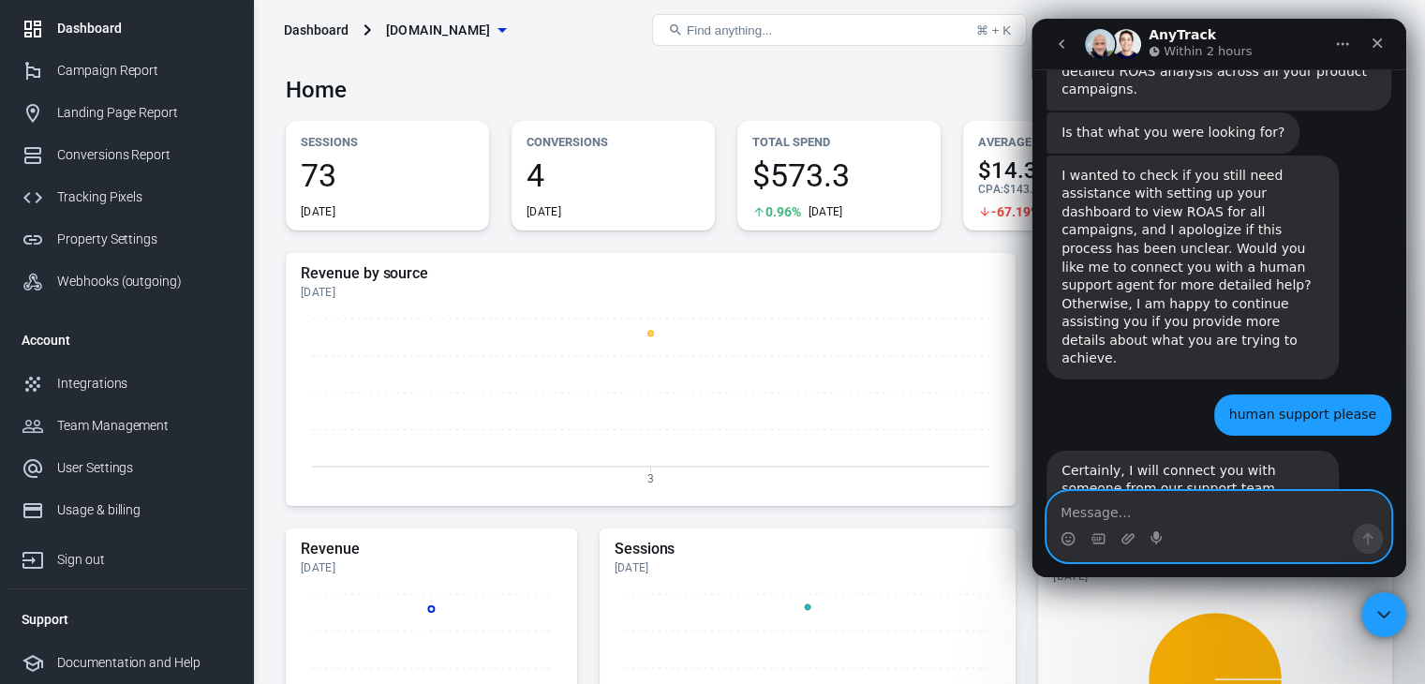
click at [1195, 518] on textarea "Message…" at bounding box center [1219, 508] width 343 height 32
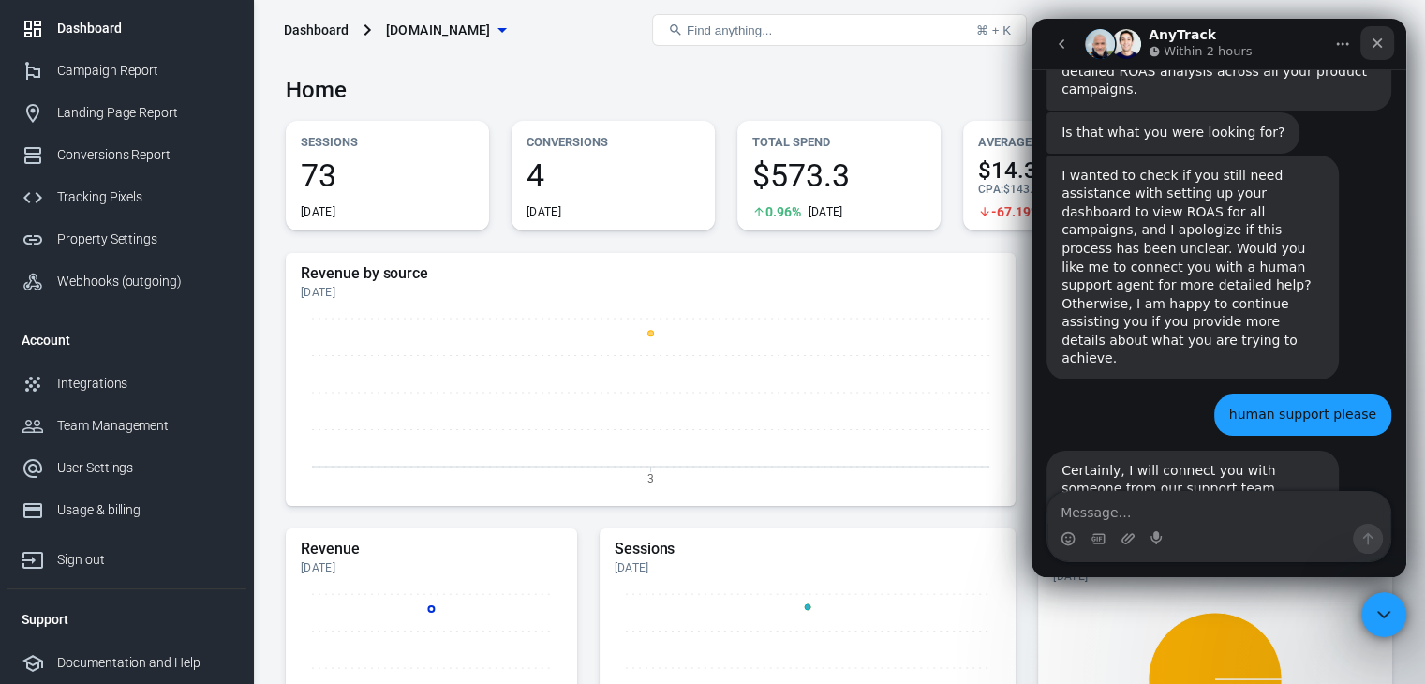
click at [1381, 42] on icon "Close" at bounding box center [1377, 43] width 15 height 15
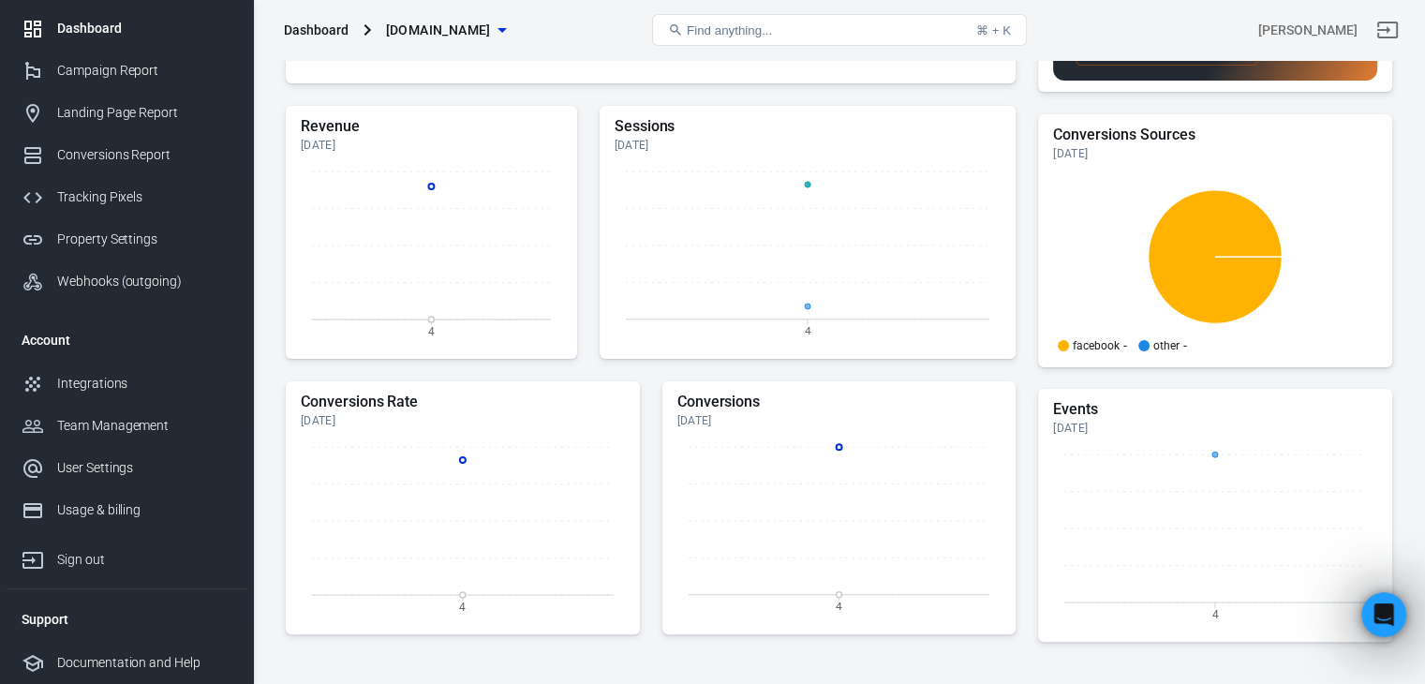
scroll to position [596, 0]
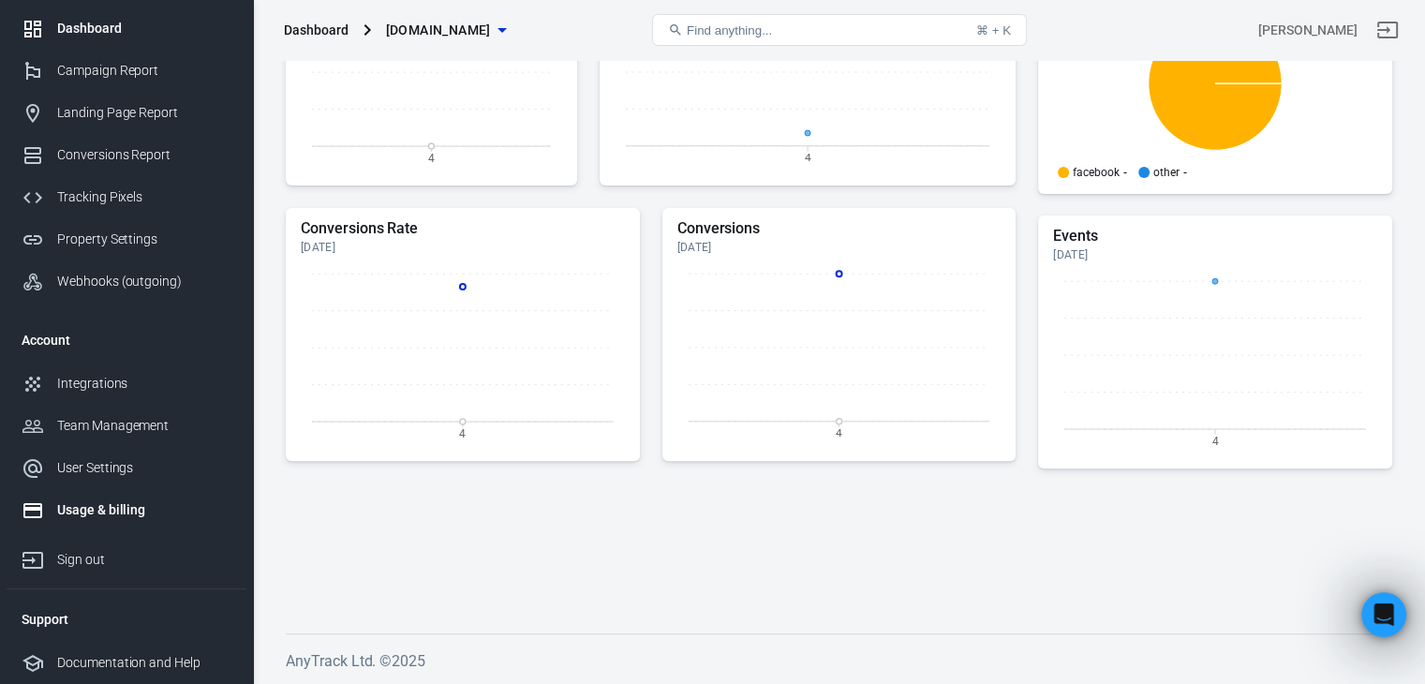
click at [112, 505] on div "Usage & billing" at bounding box center [144, 510] width 174 height 20
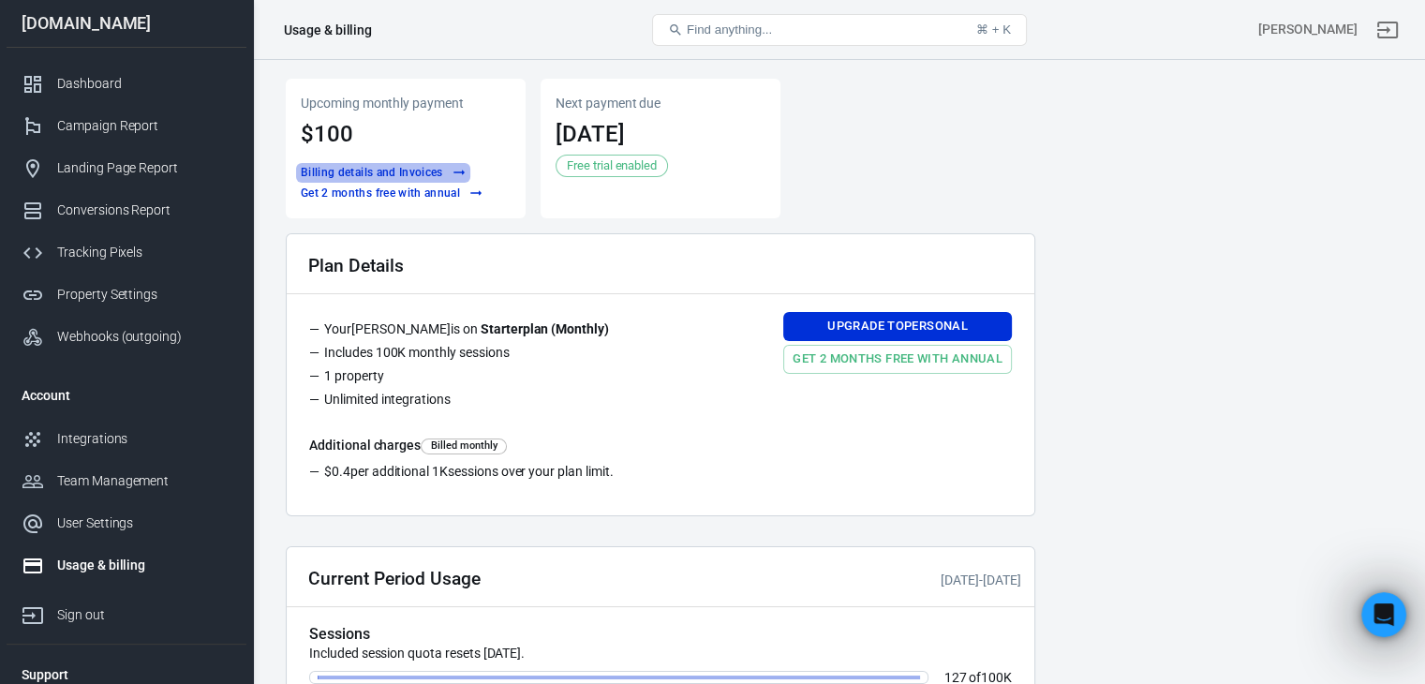
click at [374, 172] on button "Billing details and Invoices" at bounding box center [383, 173] width 174 height 20
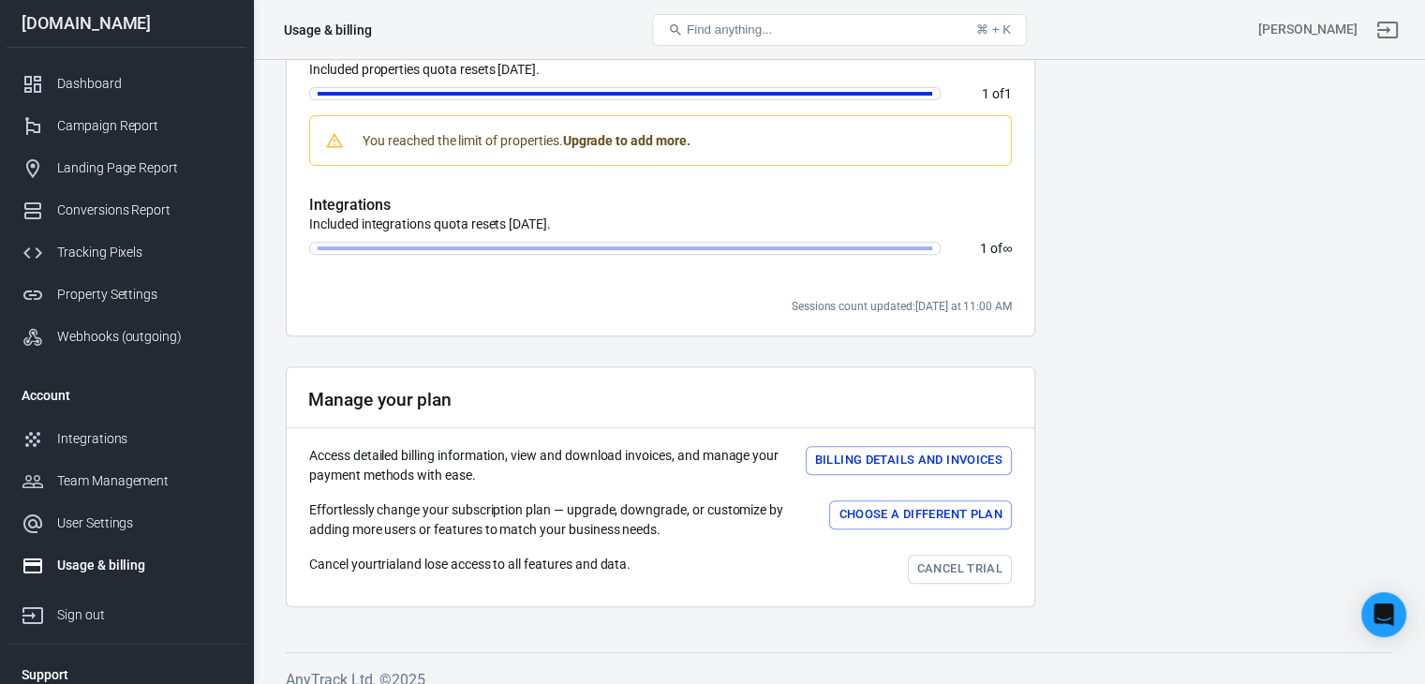
scroll to position [690, 0]
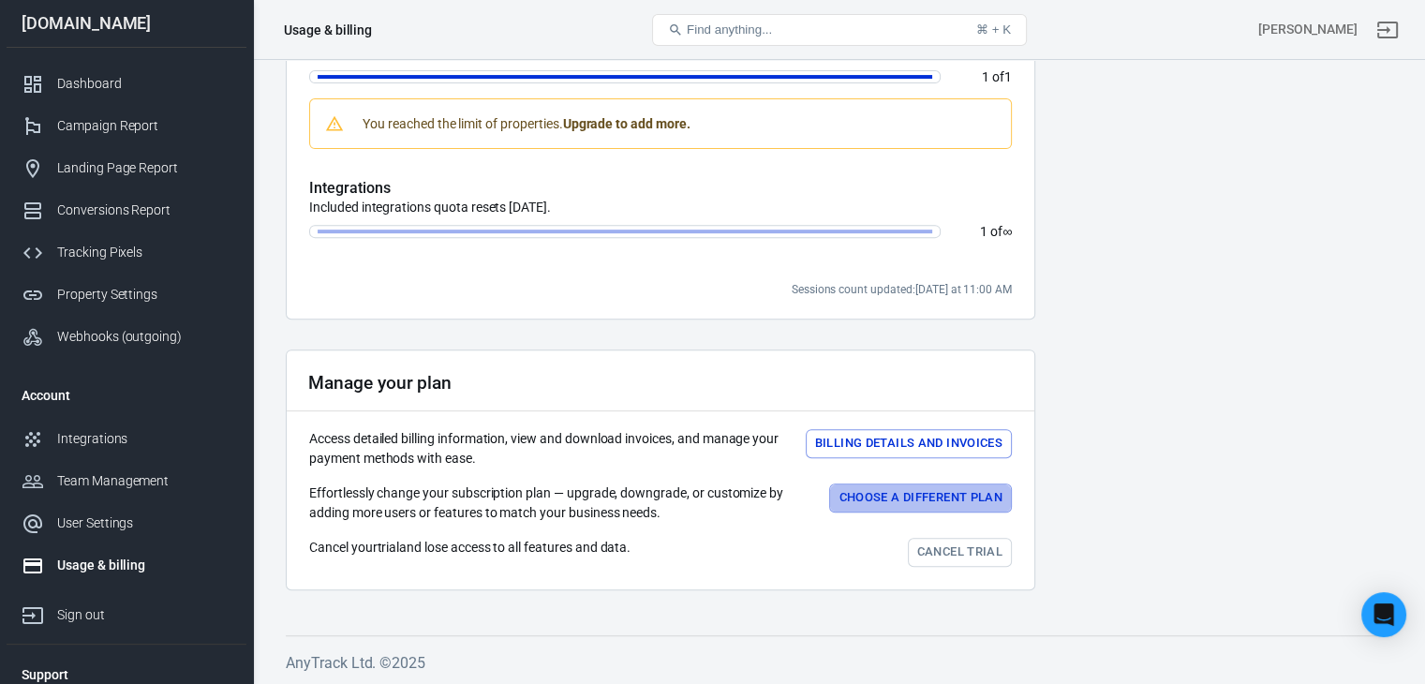
click at [972, 488] on button "Choose a different plan" at bounding box center [920, 498] width 183 height 29
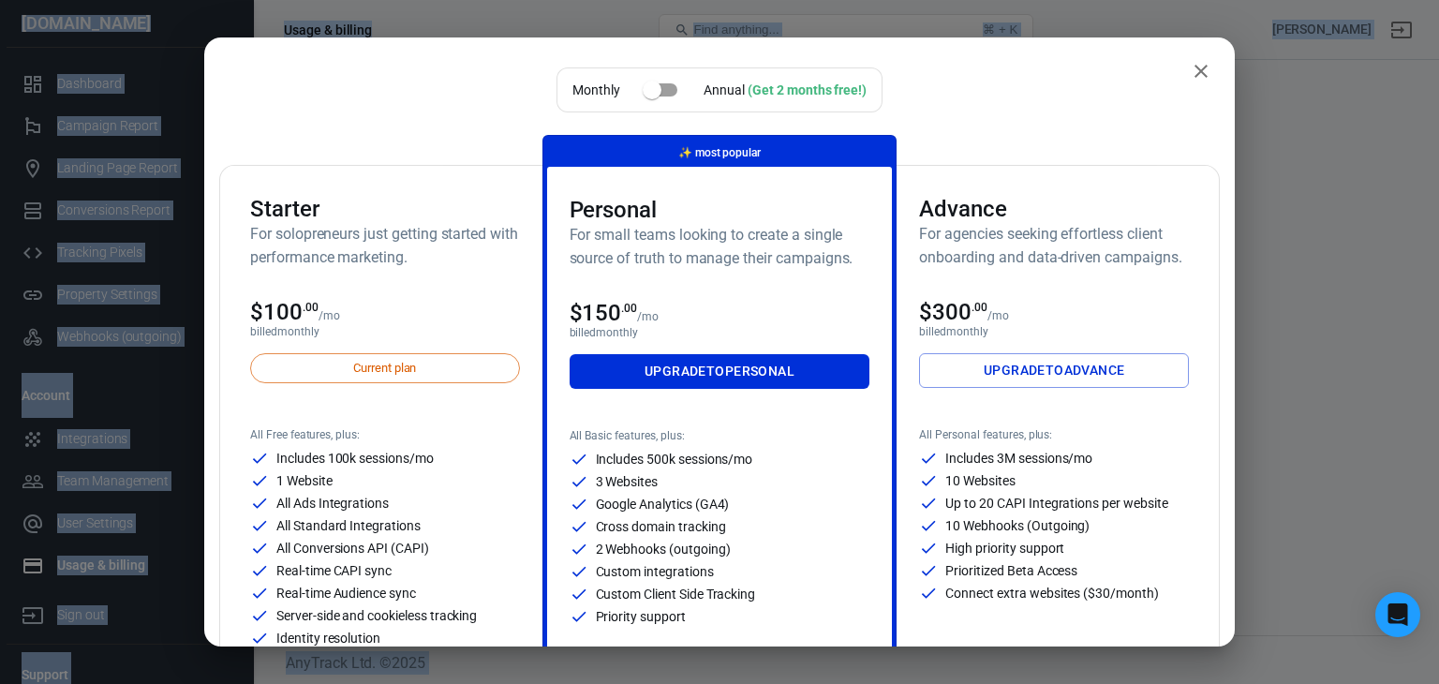
click at [972, 488] on div "10 Websites" at bounding box center [1054, 480] width 270 height 19
click at [1193, 63] on icon "close" at bounding box center [1201, 71] width 22 height 22
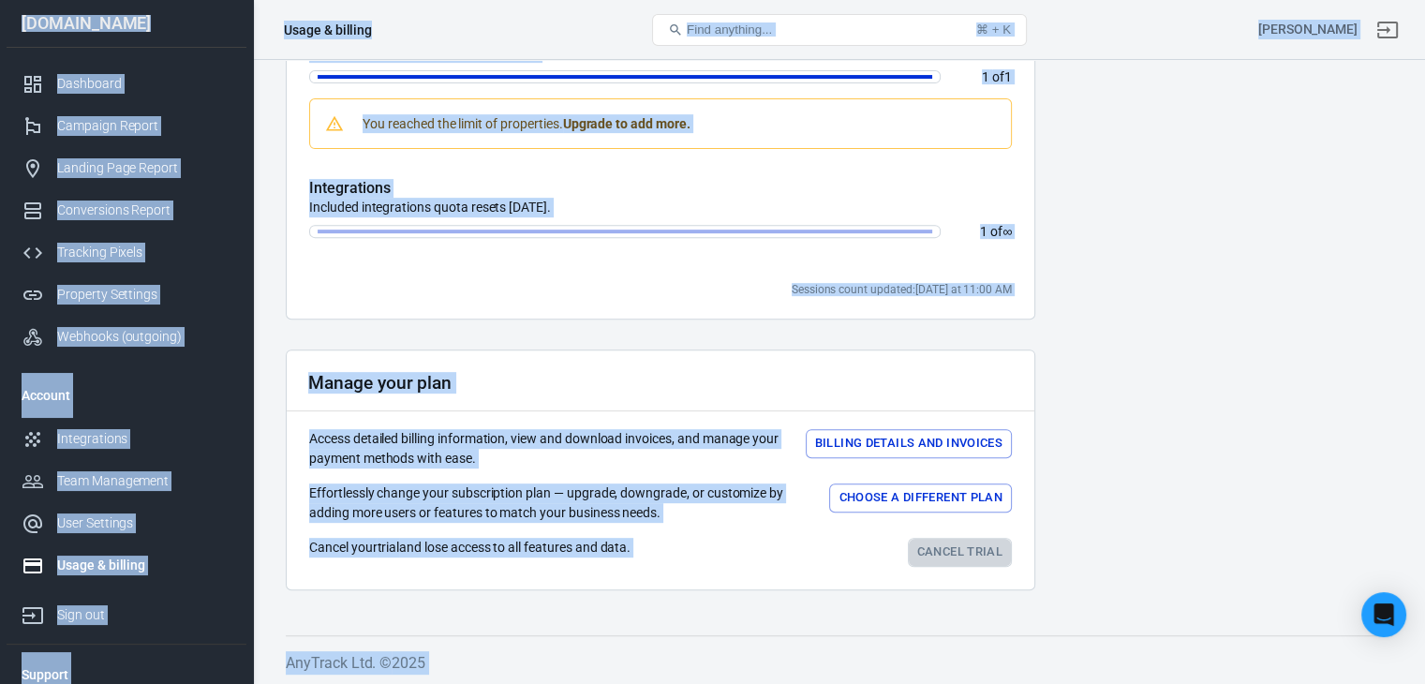
click at [923, 548] on link "Cancel trial" at bounding box center [960, 552] width 104 height 29
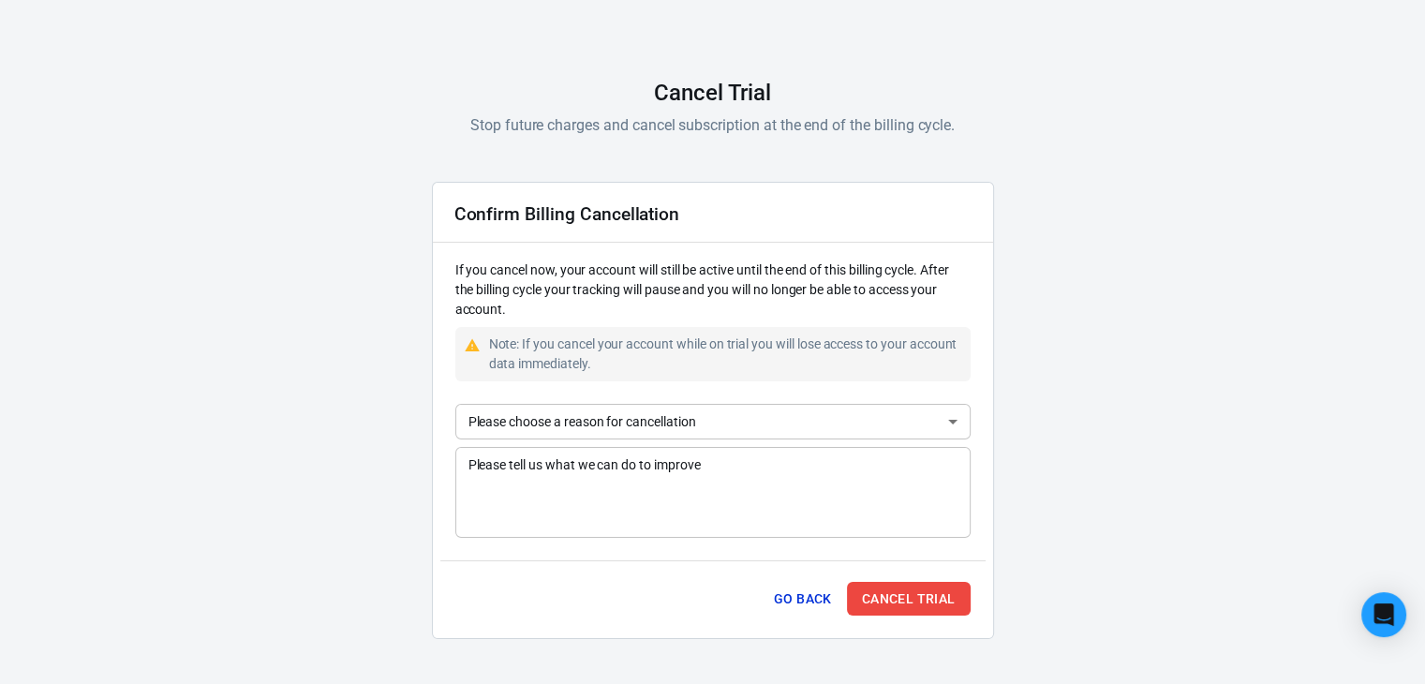
scroll to position [73, 0]
click at [736, 480] on textarea "Please tell us what we can do to improve" at bounding box center [713, 492] width 489 height 75
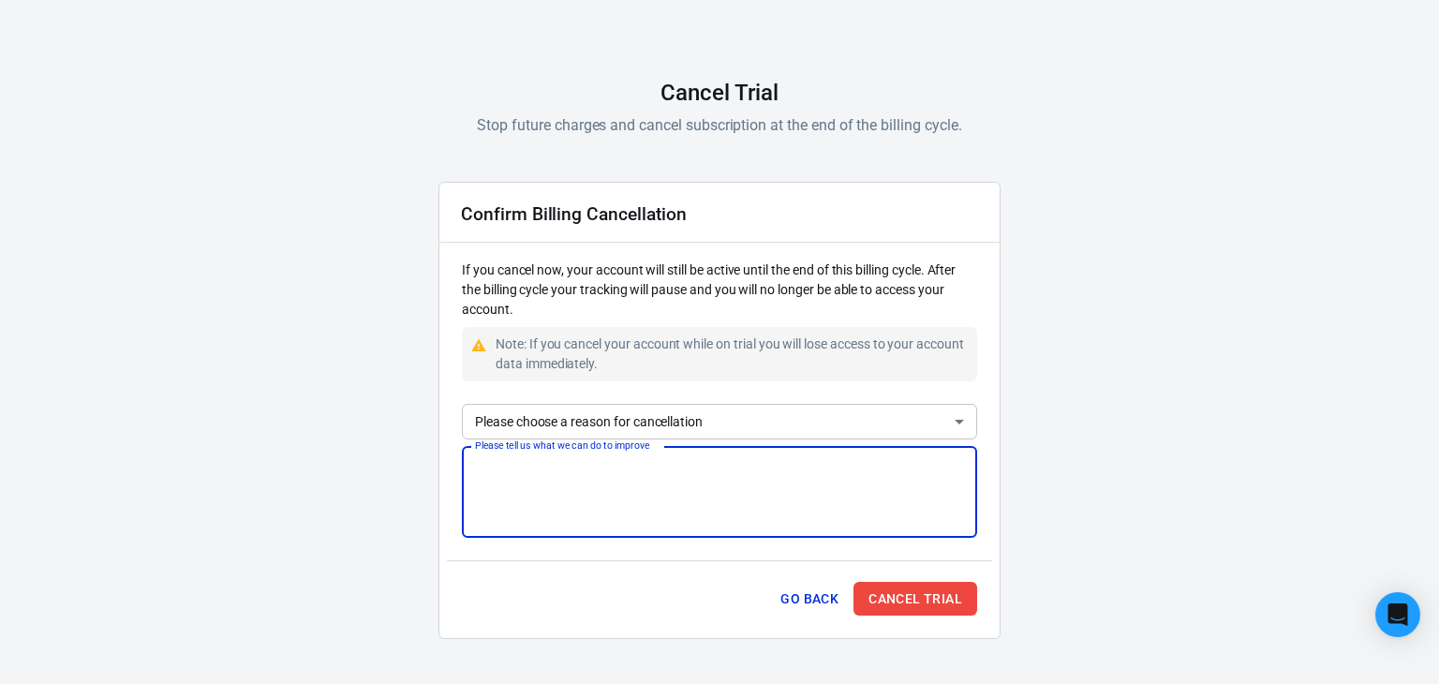
click at [697, 425] on body "AnyTrack Cancel Trial Stop future charges and cancel subscription at the end of…" at bounding box center [719, 305] width 1439 height 757
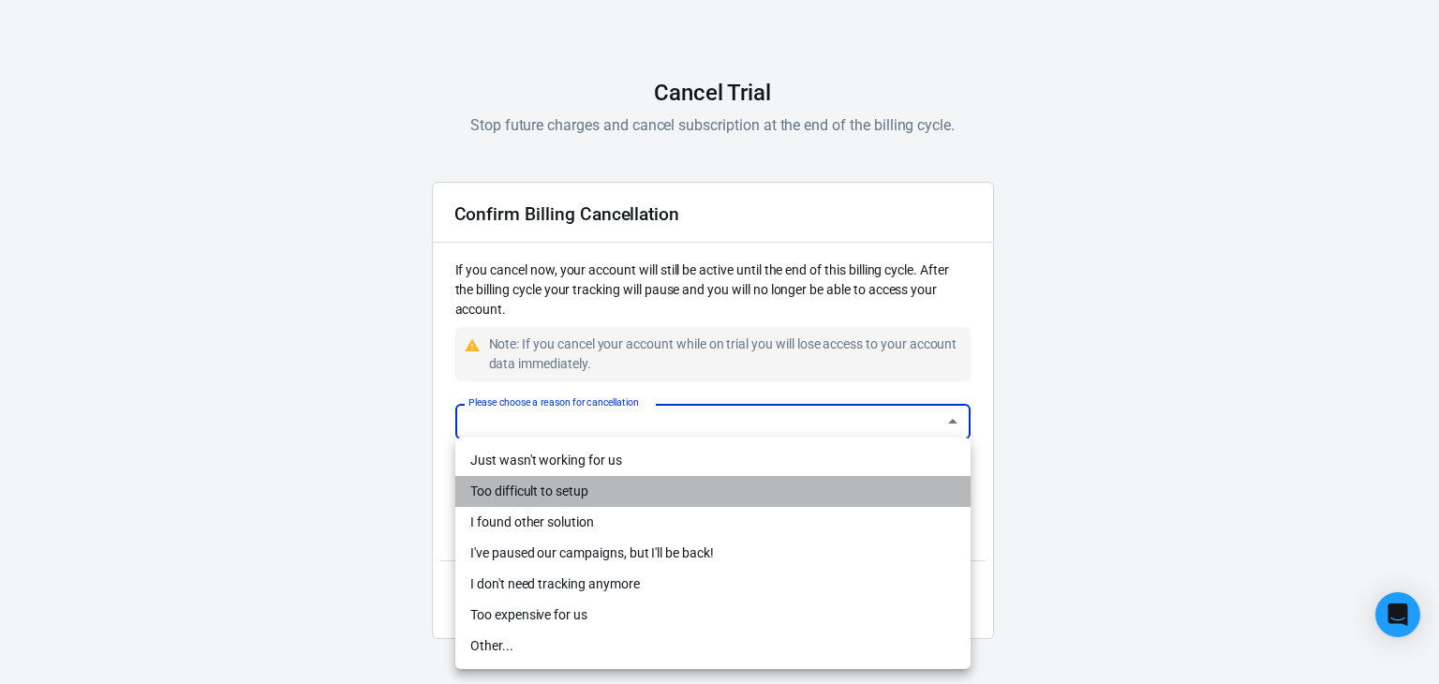
click at [568, 494] on li "Too difficult to setup" at bounding box center [712, 491] width 515 height 31
type input "difficult-setup"
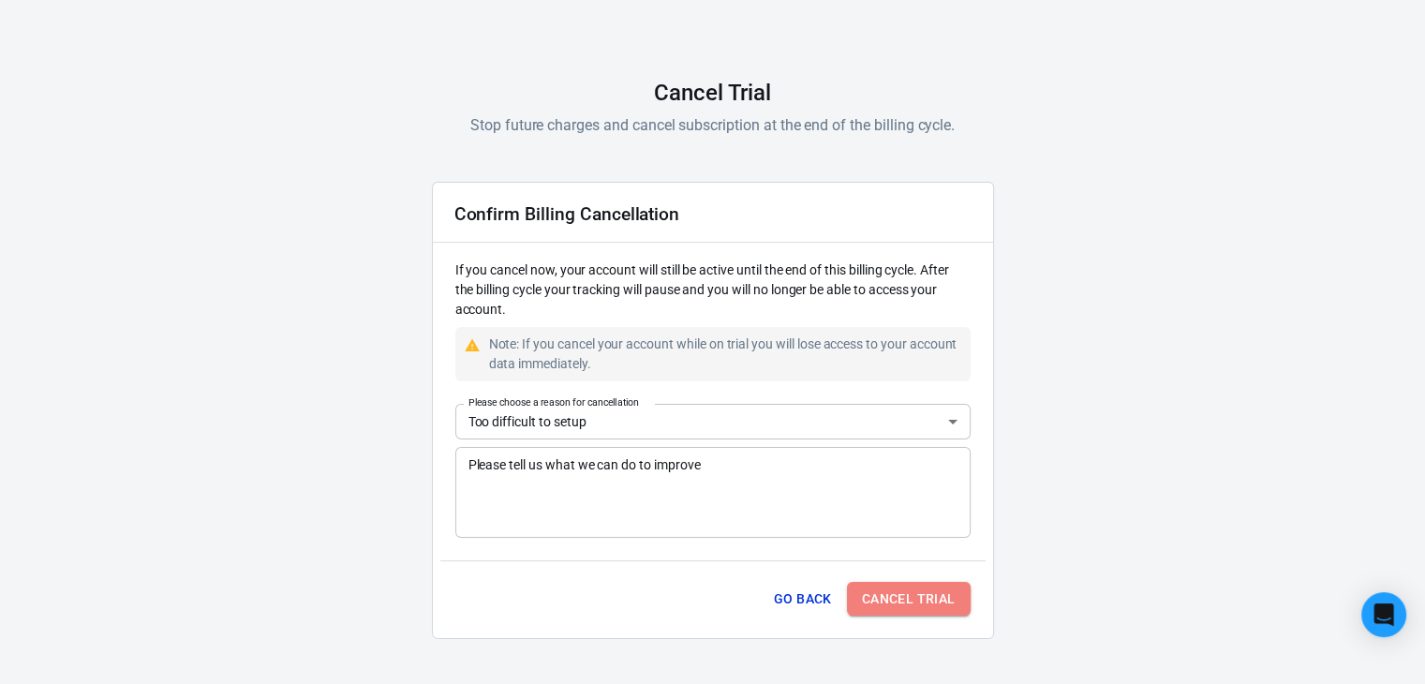
click at [929, 588] on button "Cancel Trial" at bounding box center [909, 599] width 124 height 35
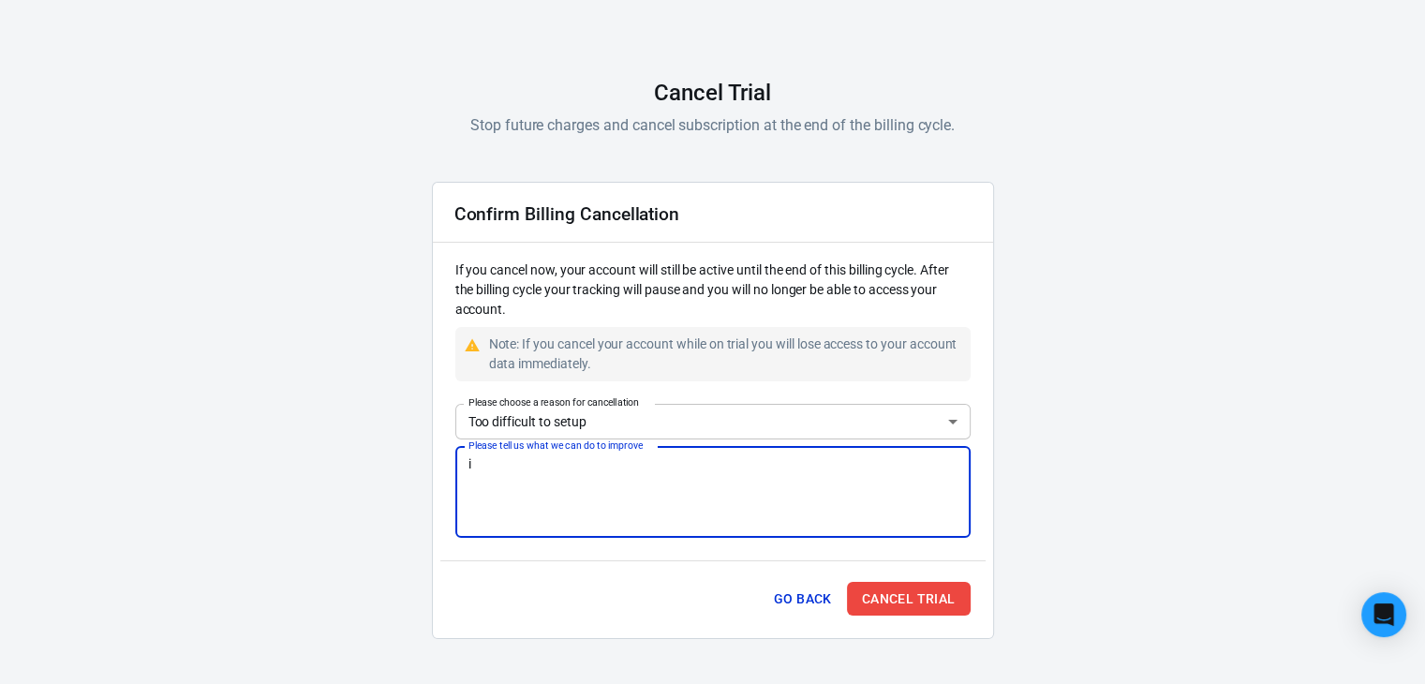
type textarea "i"
type textarea "not sure"
click at [604, 424] on body "AnyTrack Cancel Trial Stop future charges and cancel subscription at the end of…" at bounding box center [719, 305] width 1439 height 757
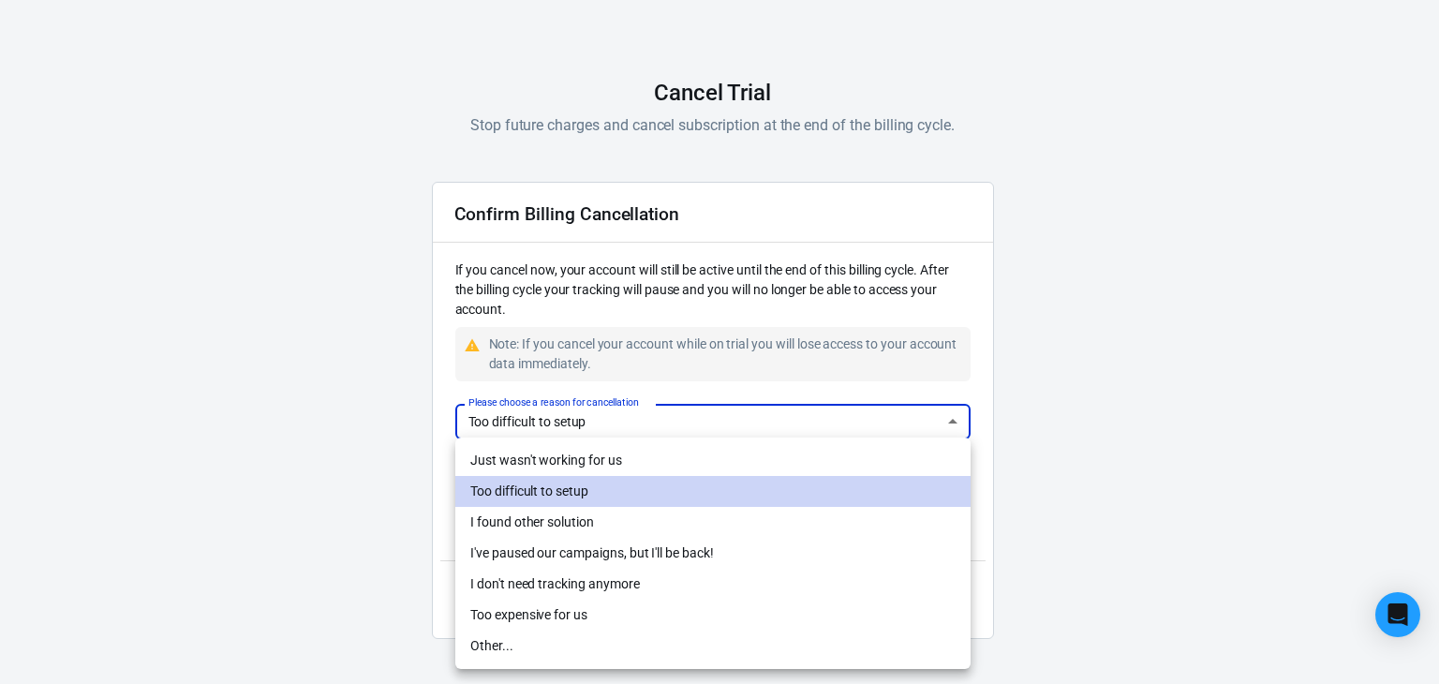
click at [655, 618] on li "Too expensive for us" at bounding box center [712, 615] width 515 height 31
type input "too-expensive"
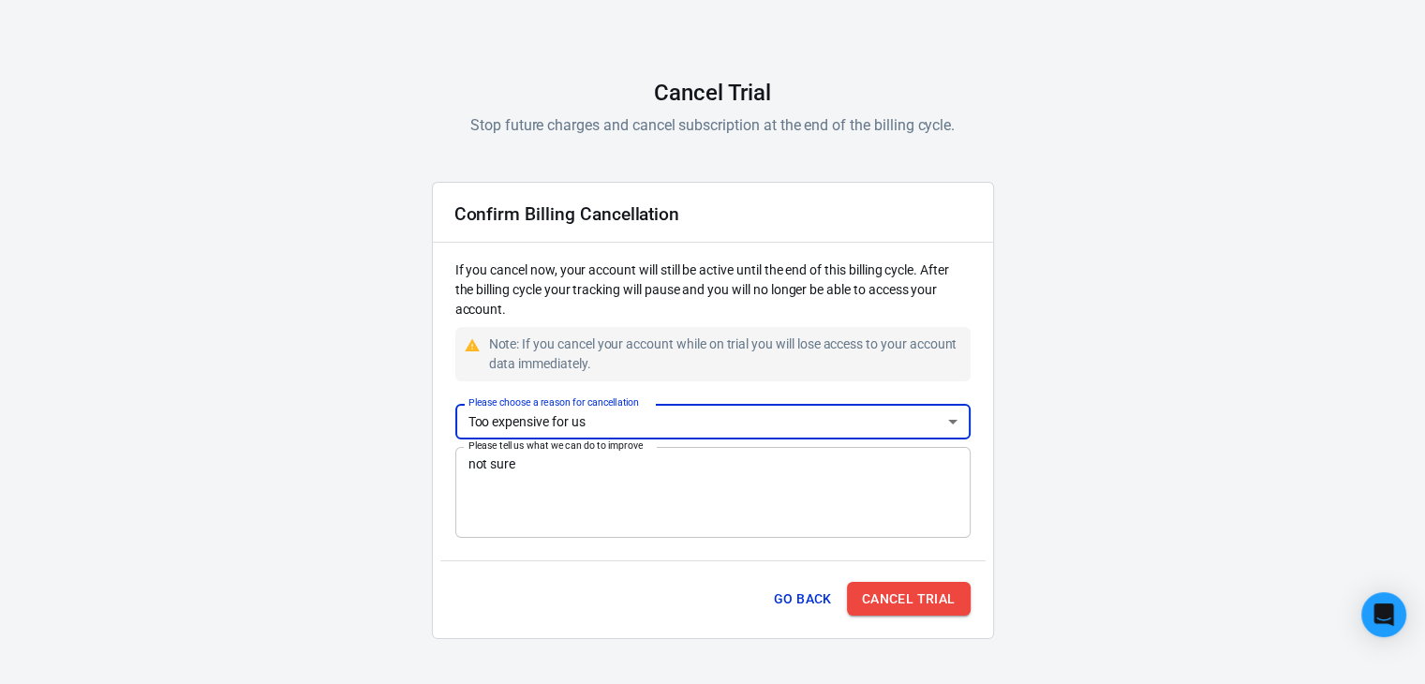
click at [907, 598] on button "Cancel Trial" at bounding box center [909, 599] width 124 height 35
